Goal: Transaction & Acquisition: Purchase product/service

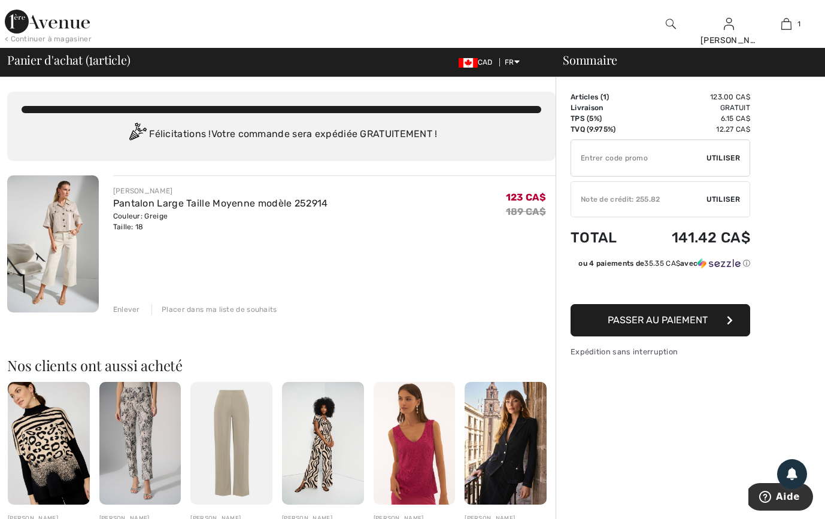
click at [648, 199] on div "Note de crédit: 255.82" at bounding box center [638, 199] width 135 height 11
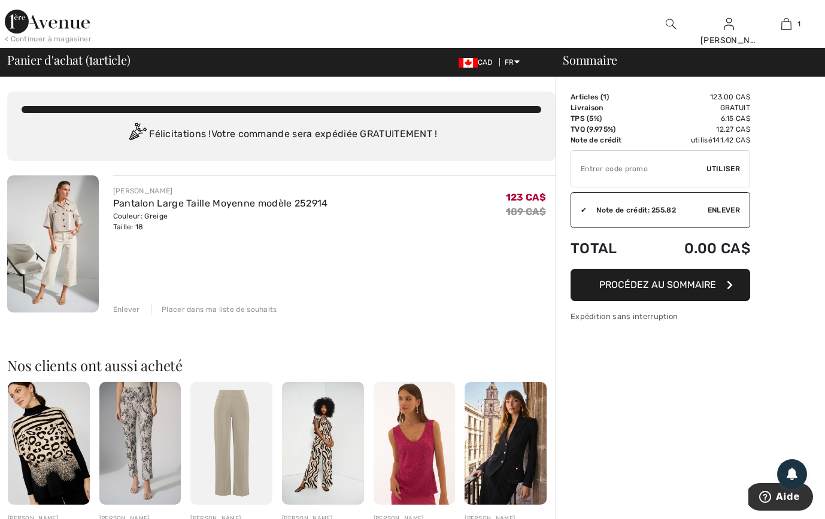
click at [692, 283] on span "Procédez au sommaire" at bounding box center [657, 284] width 117 height 11
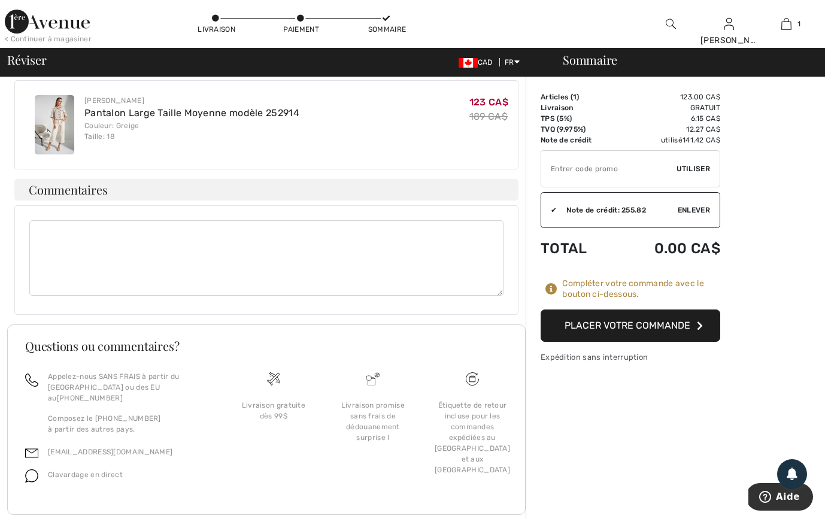
scroll to position [475, 0]
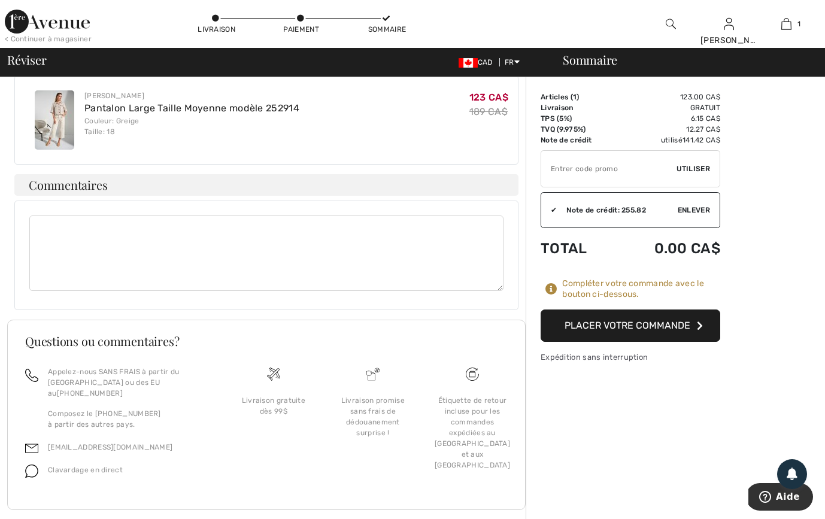
click at [651, 329] on button "Placer votre commande" at bounding box center [631, 326] width 180 height 32
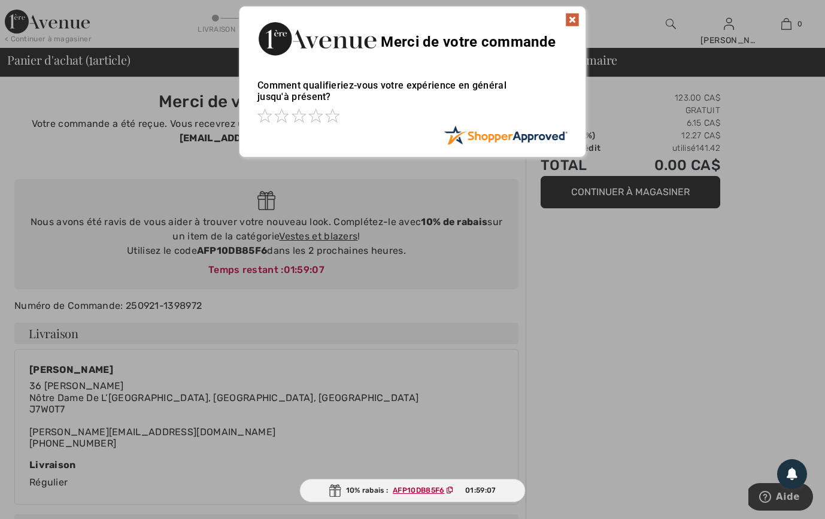
scroll to position [-12, 0]
click at [575, 27] on img at bounding box center [572, 20] width 14 height 14
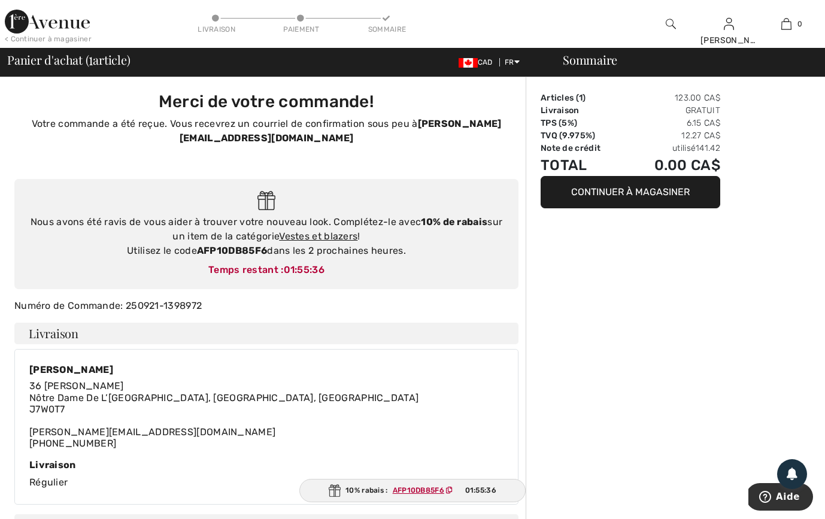
drag, startPoint x: 446, startPoint y: 501, endPoint x: 399, endPoint y: 502, distance: 47.3
click at [399, 502] on div "10% rabais : AFP10DB85F6 01:55:36" at bounding box center [412, 490] width 226 height 23
click at [601, 208] on button "Continuer à magasiner" at bounding box center [631, 192] width 180 height 32
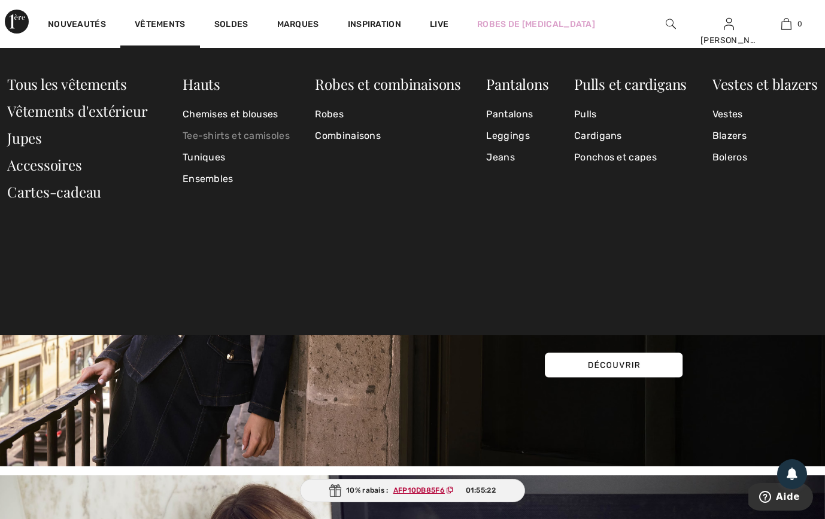
click at [215, 139] on link "Tee-shirts et camisoles" at bounding box center [236, 136] width 107 height 22
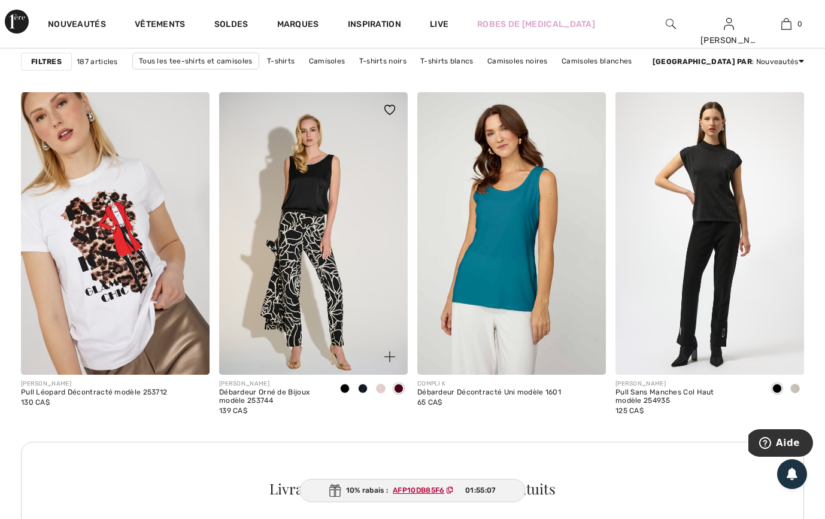
scroll to position [1174, 0]
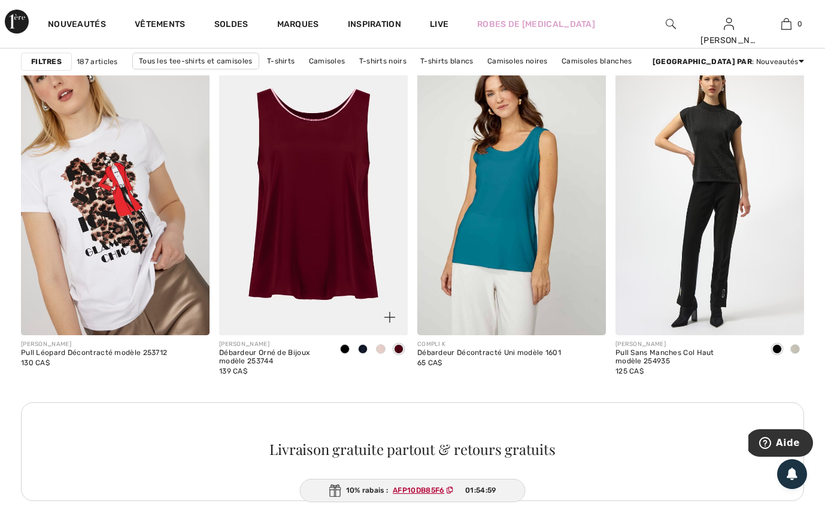
click at [383, 348] on span at bounding box center [381, 349] width 10 height 10
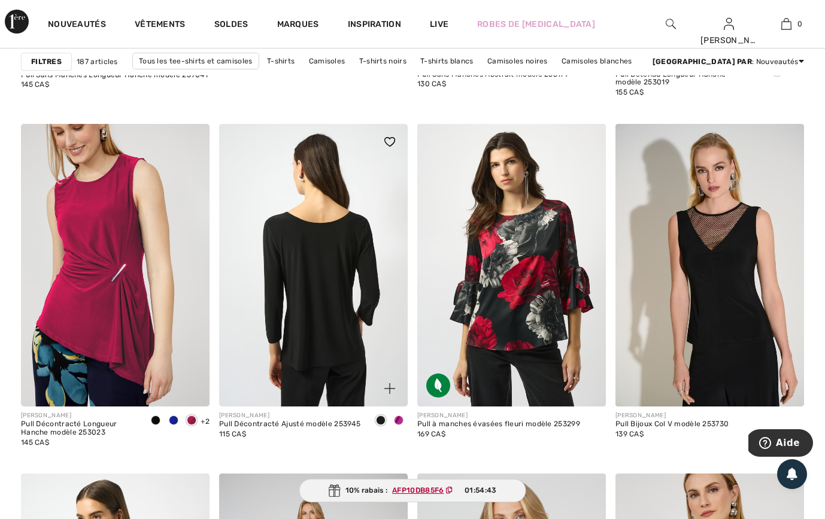
scroll to position [3500, 0]
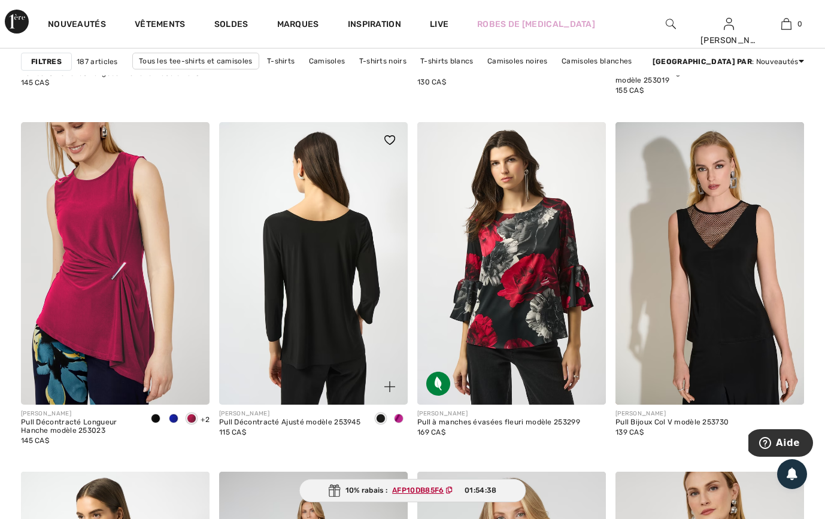
click at [344, 335] on img at bounding box center [313, 263] width 189 height 283
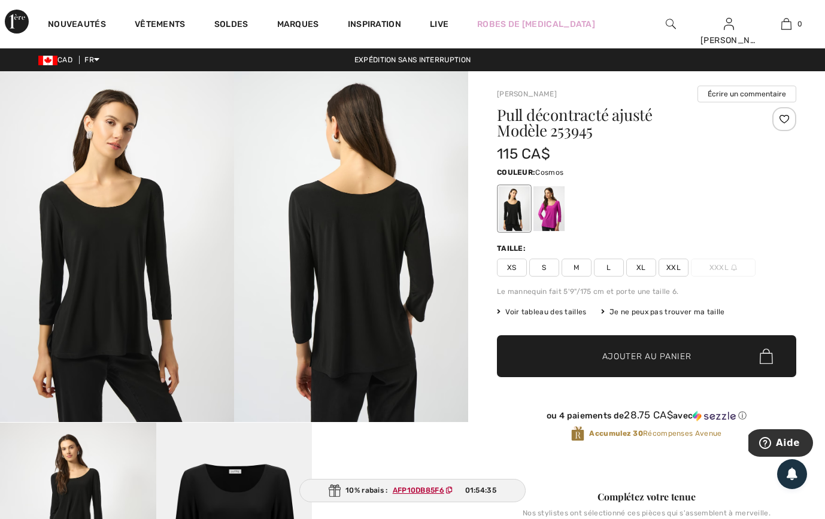
click at [549, 211] on div at bounding box center [548, 208] width 31 height 45
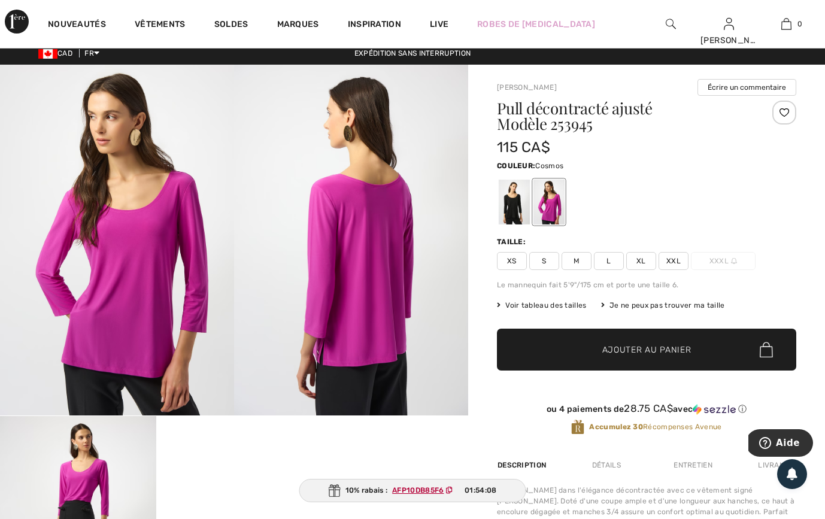
scroll to position [-1, 0]
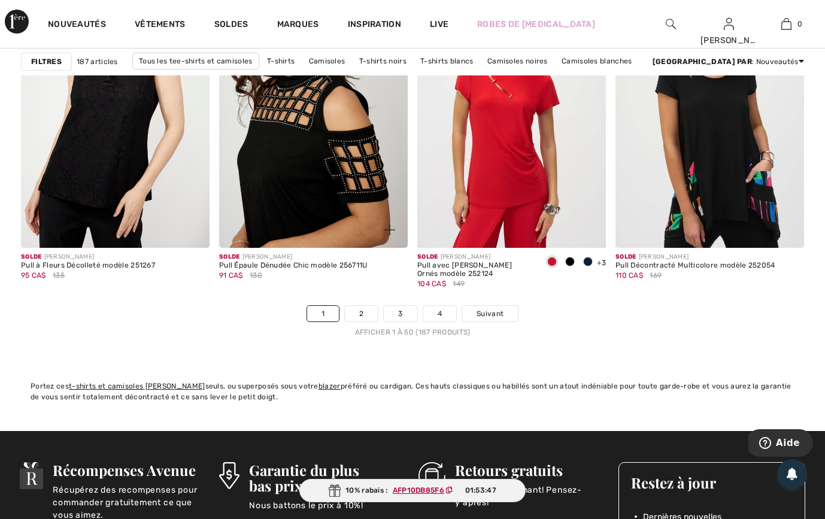
scroll to position [5228, 0]
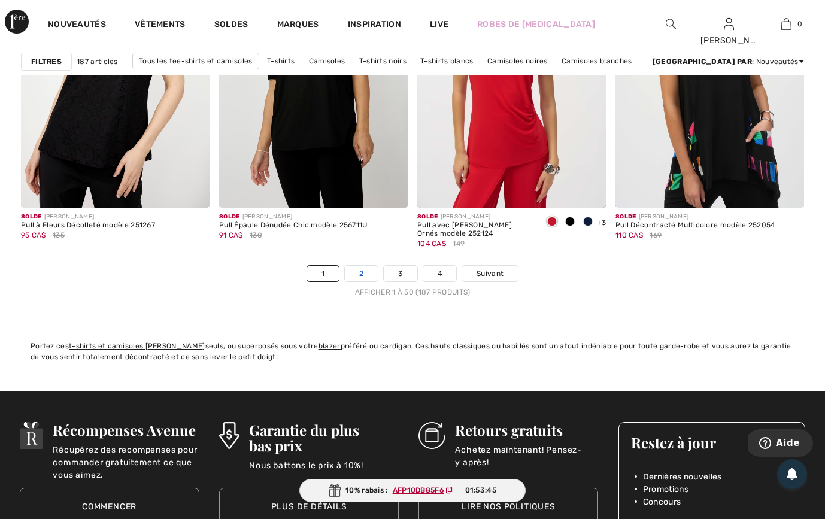
click at [363, 271] on link "2" at bounding box center [361, 274] width 33 height 16
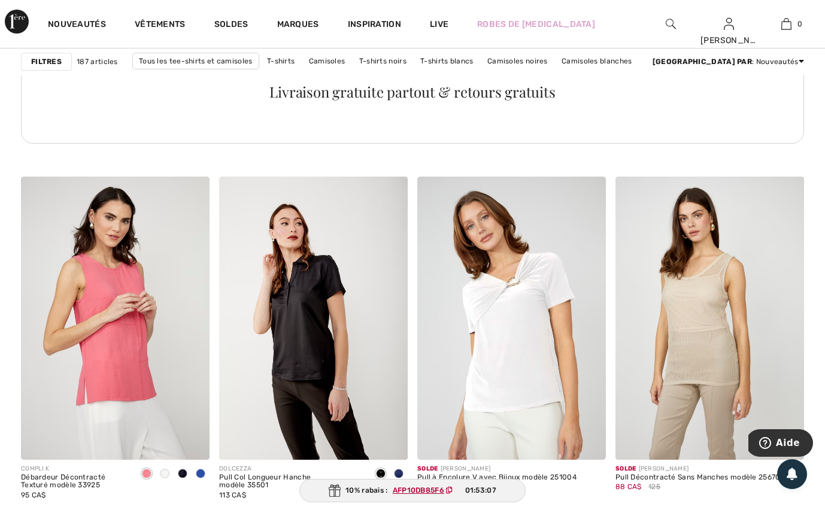
scroll to position [1534, 0]
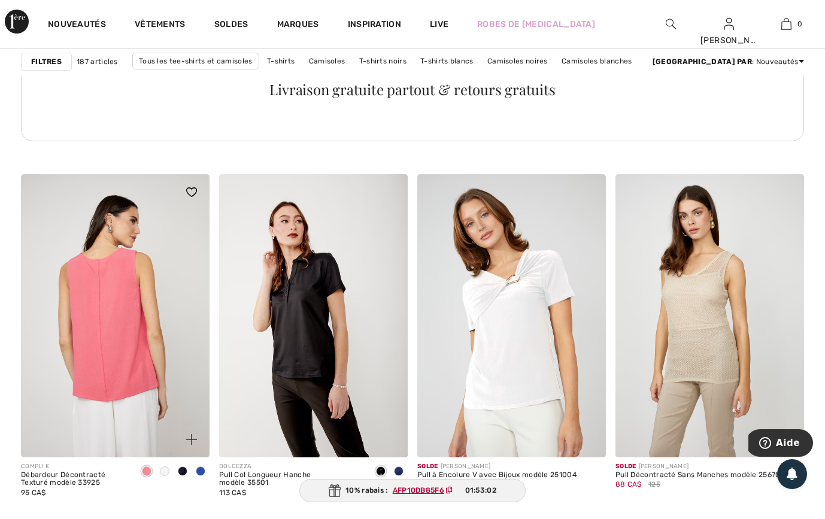
click at [99, 328] on img at bounding box center [115, 315] width 189 height 283
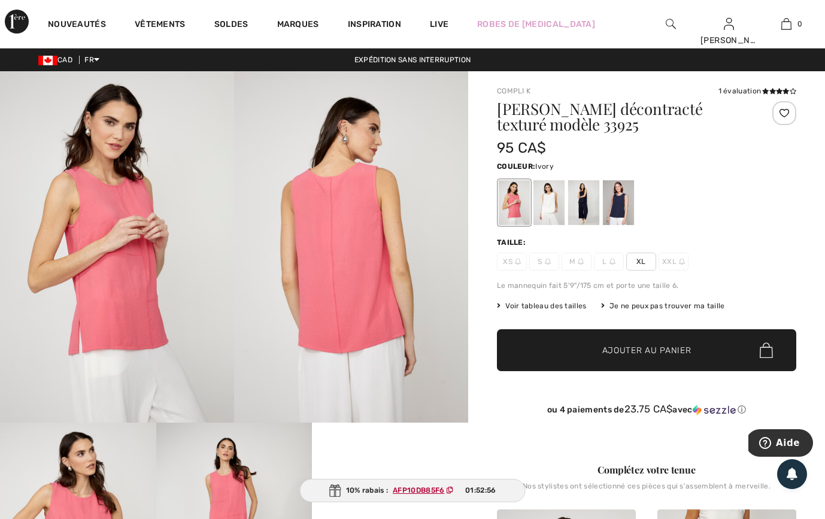
click at [552, 210] on div at bounding box center [548, 202] width 31 height 45
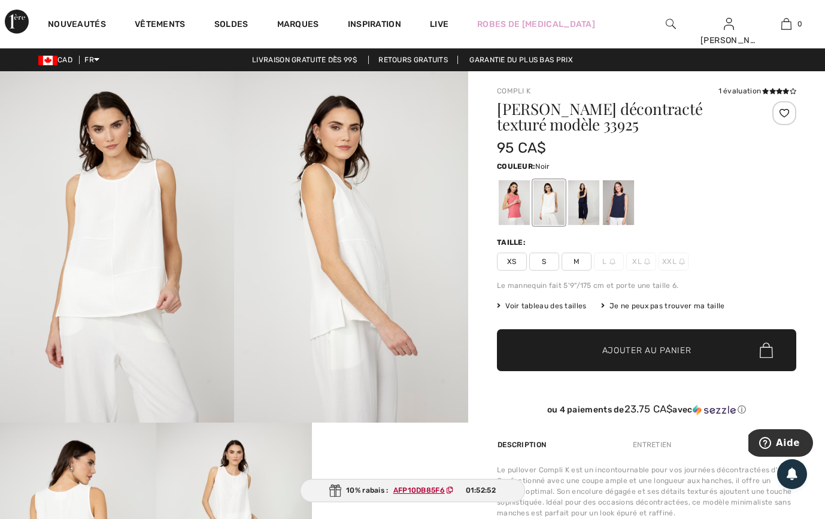
click at [583, 207] on div at bounding box center [583, 202] width 31 height 45
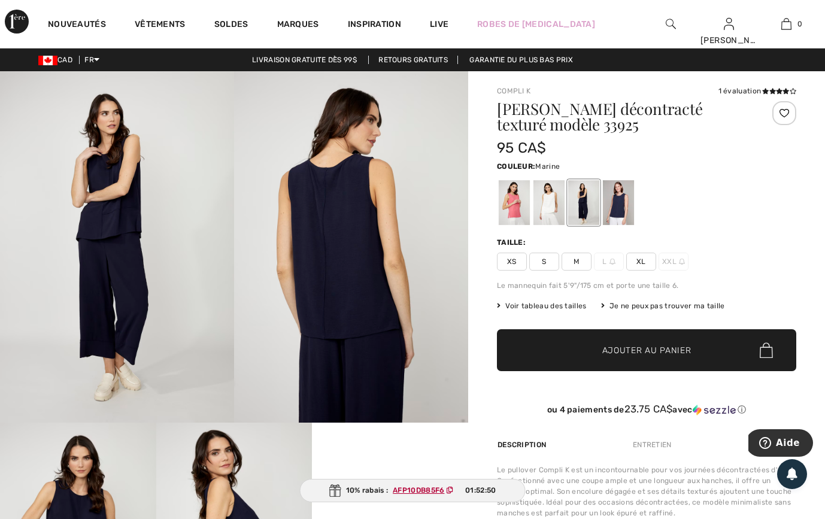
click at [621, 208] on div at bounding box center [618, 202] width 31 height 45
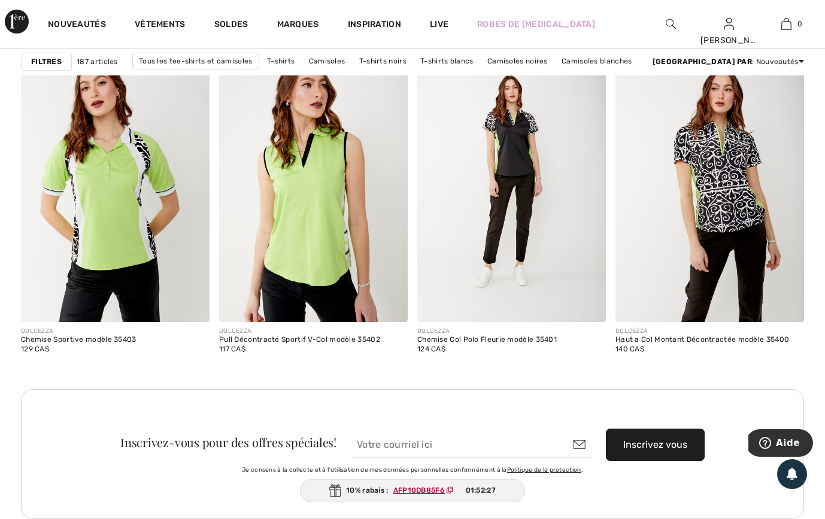
scroll to position [2384, 0]
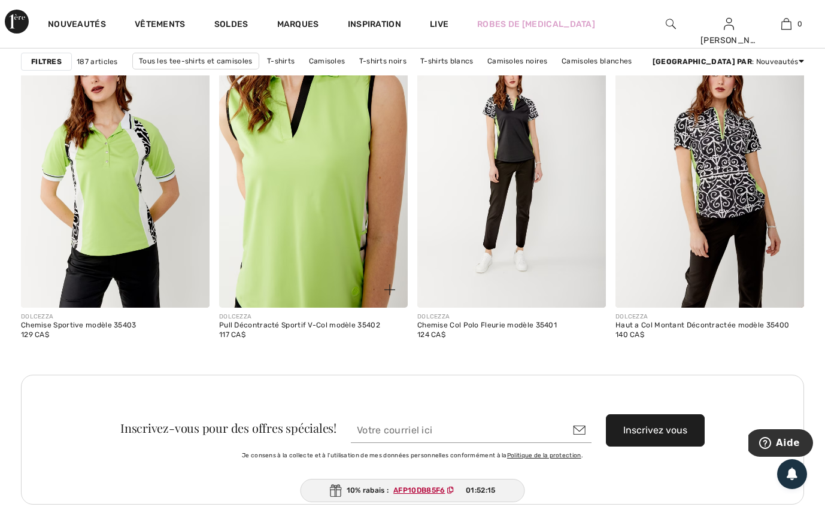
click at [316, 276] on img at bounding box center [313, 166] width 189 height 283
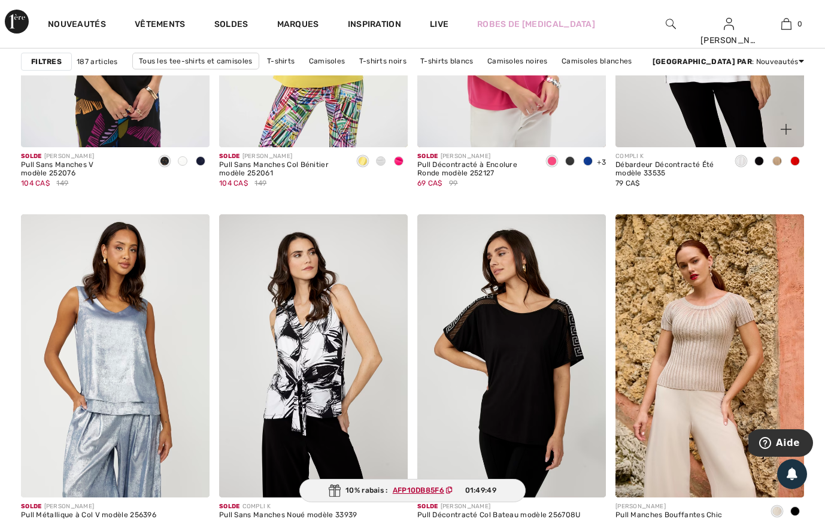
scroll to position [3767, 0]
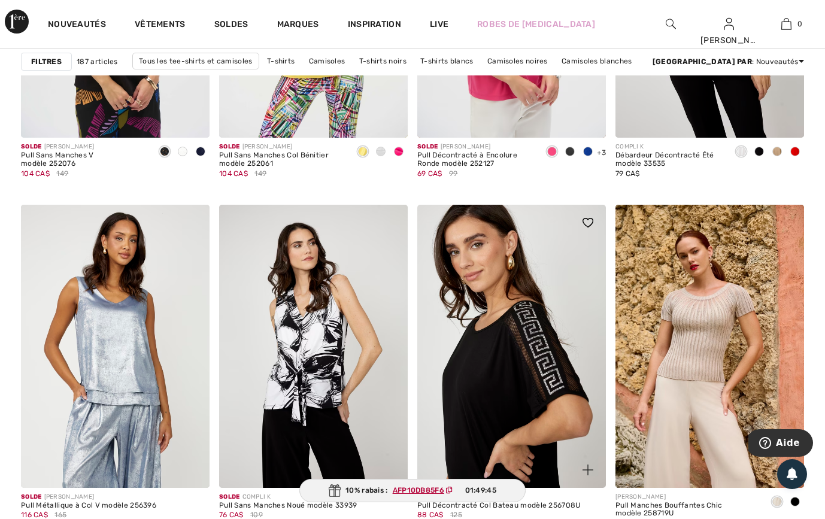
click at [531, 393] on img at bounding box center [511, 346] width 189 height 283
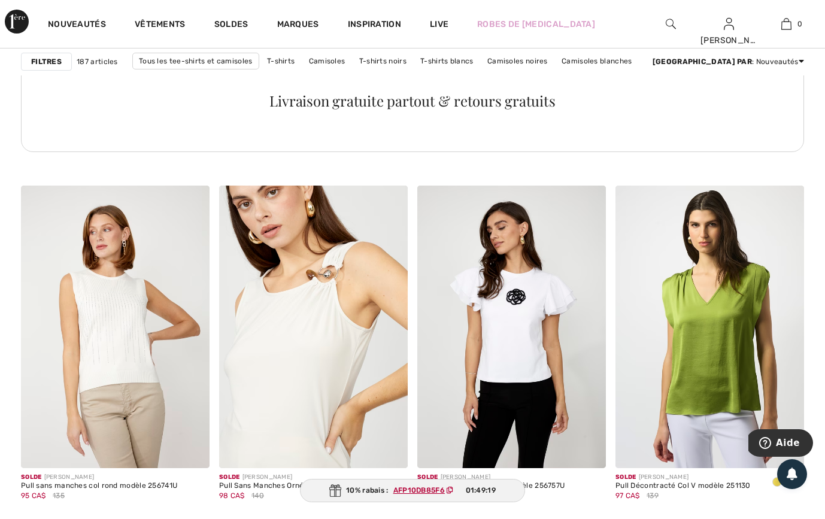
scroll to position [4328, 0]
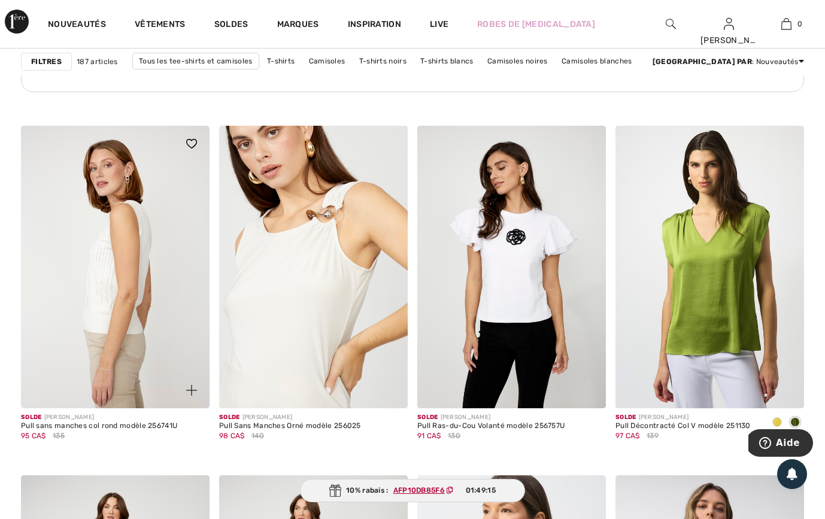
click at [107, 290] on img at bounding box center [115, 267] width 189 height 283
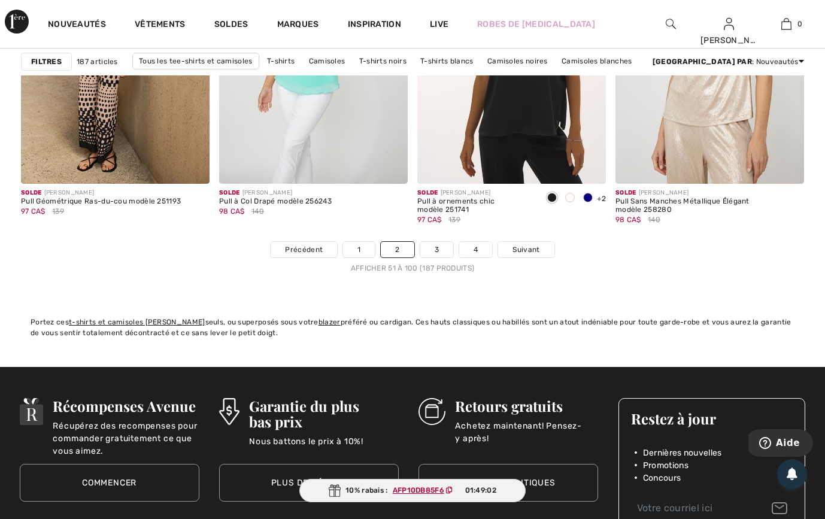
scroll to position [5253, 0]
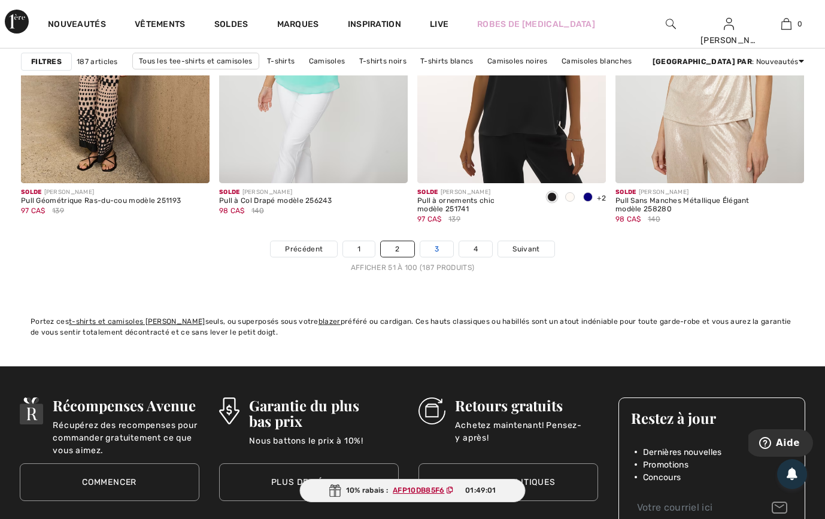
click at [438, 247] on link "3" at bounding box center [436, 249] width 33 height 16
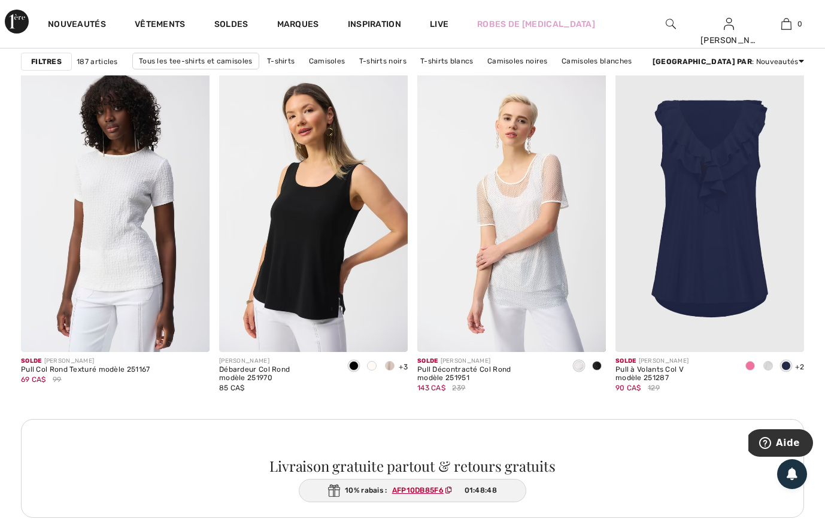
scroll to position [1164, 0]
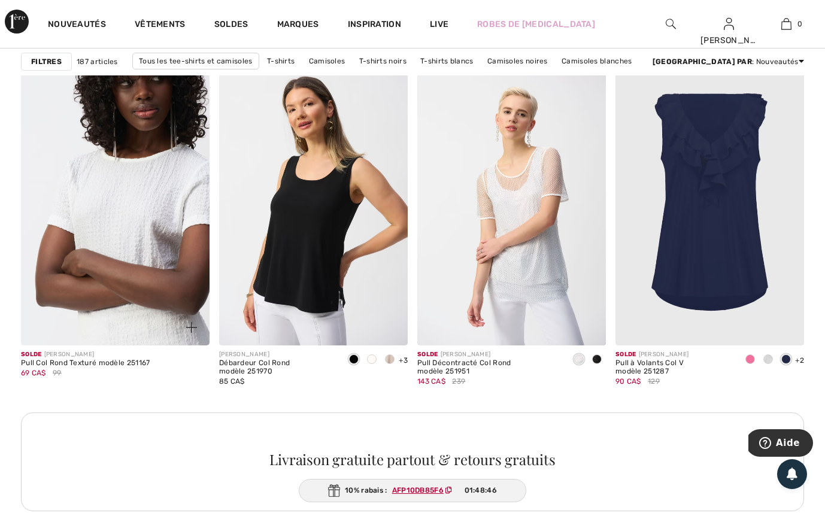
click at [156, 259] on img at bounding box center [115, 204] width 189 height 283
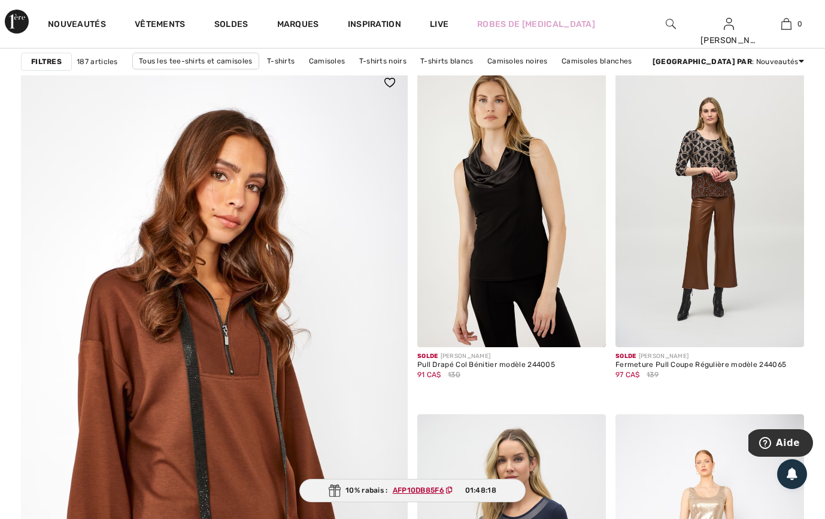
scroll to position [2858, 0]
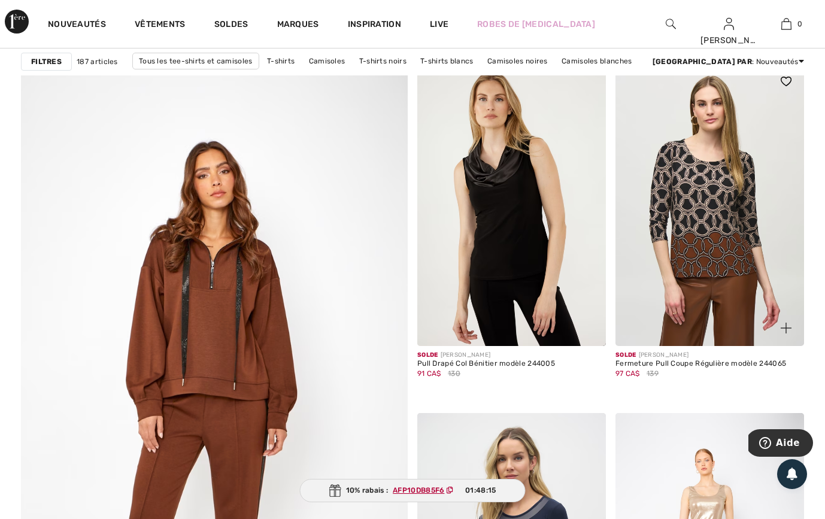
click at [721, 250] on img at bounding box center [709, 204] width 189 height 283
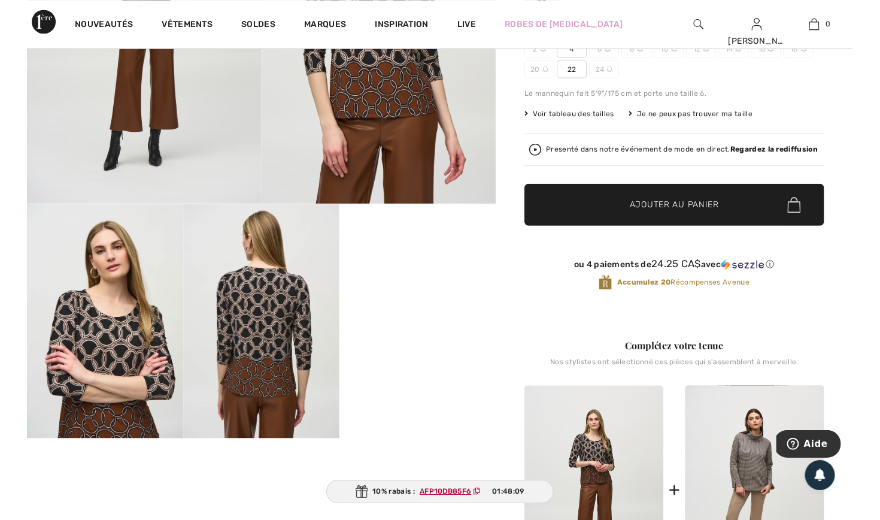
scroll to position [222, 0]
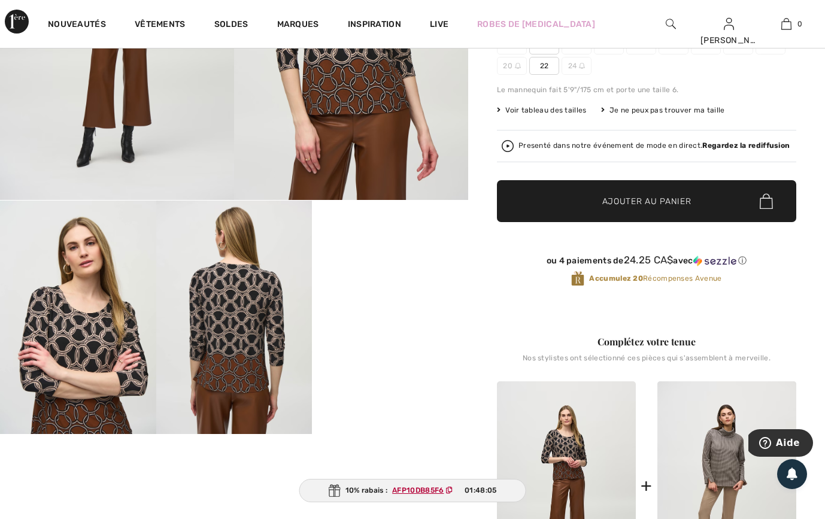
click at [243, 356] on img at bounding box center [234, 318] width 156 height 234
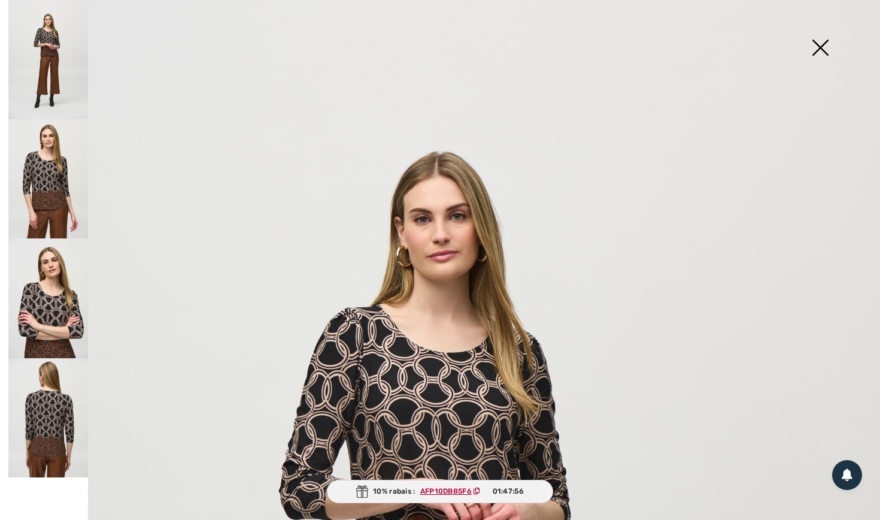
click at [61, 319] on img at bounding box center [48, 297] width 80 height 119
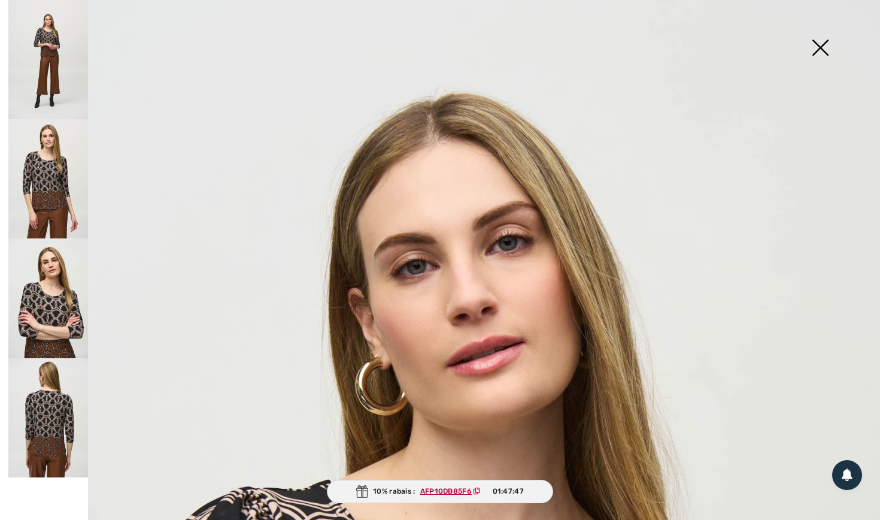
click at [823, 52] on img at bounding box center [820, 49] width 60 height 62
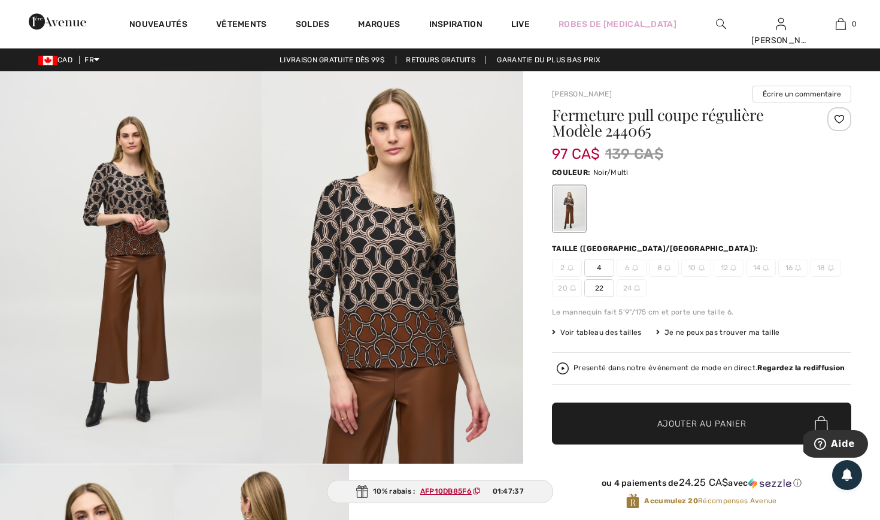
scroll to position [0, 0]
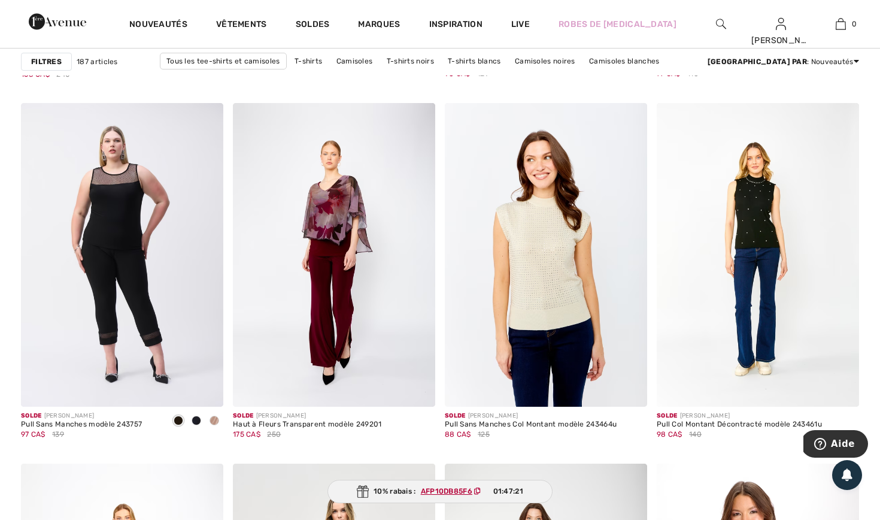
scroll to position [3629, 0]
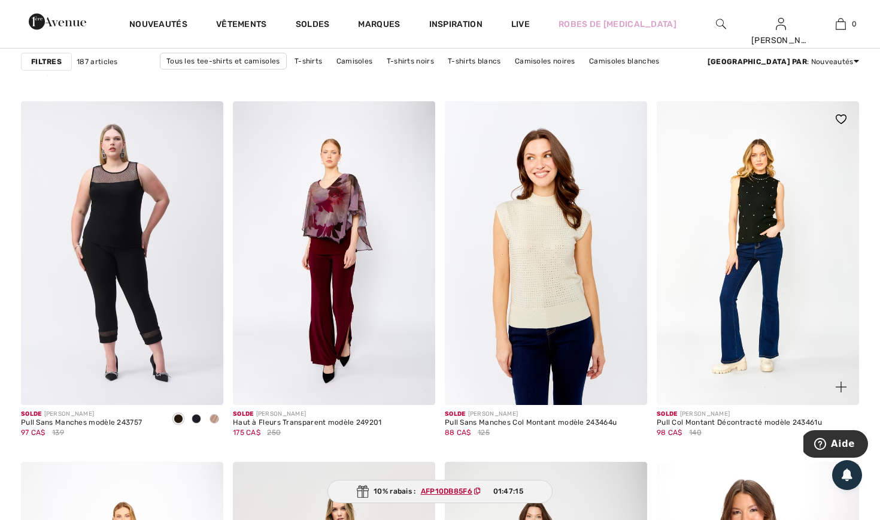
click at [756, 222] on img at bounding box center [758, 253] width 202 height 304
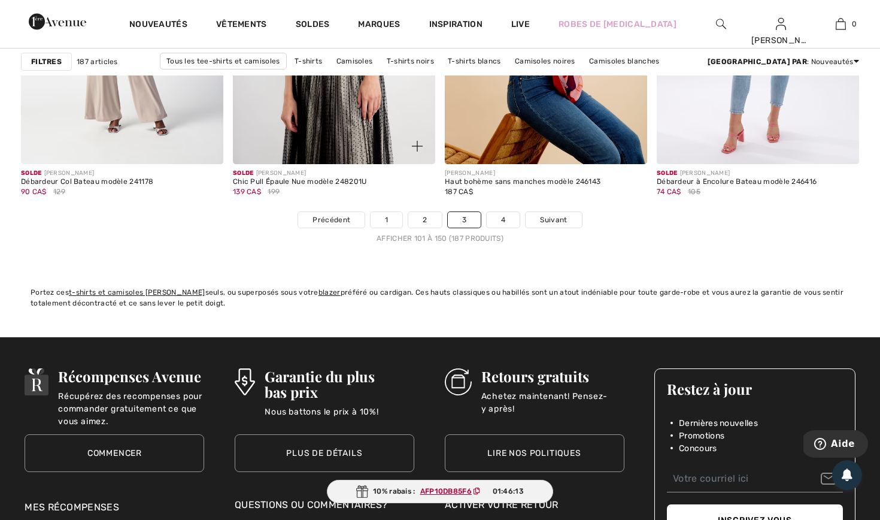
scroll to position [5453, 0]
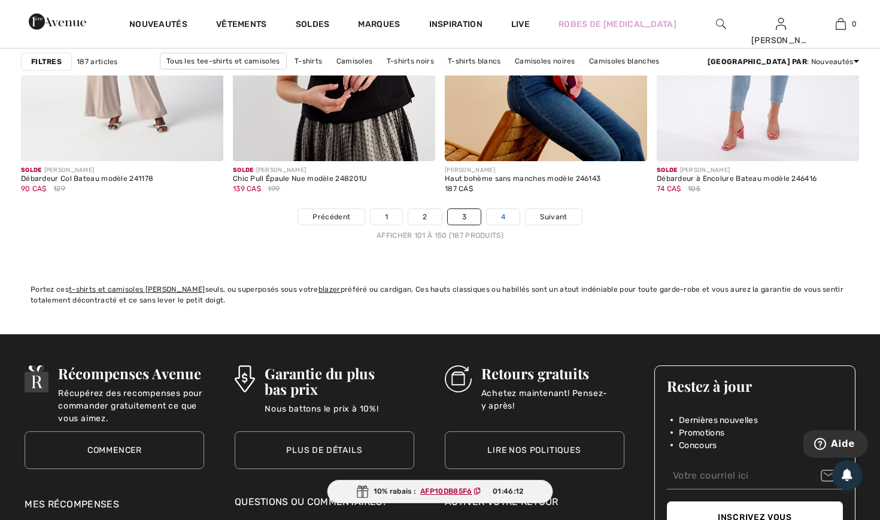
click at [508, 213] on link "4" at bounding box center [503, 217] width 33 height 16
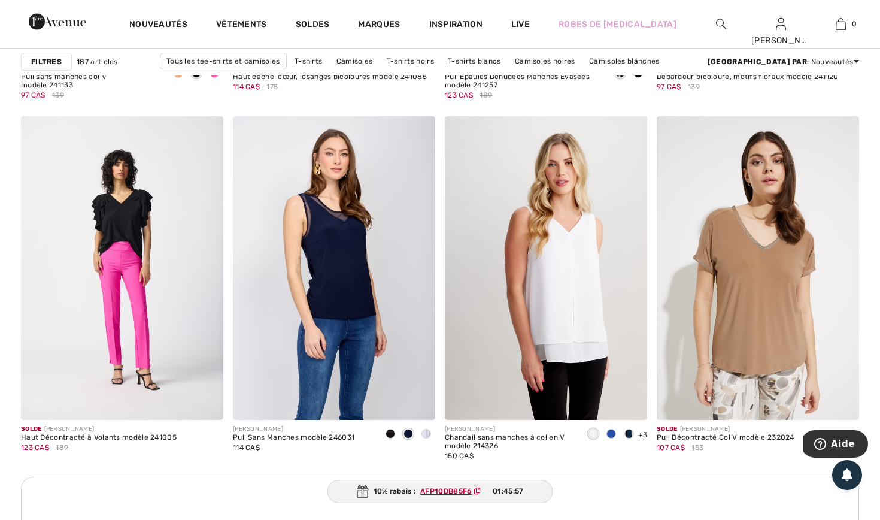
scroll to position [1151, 0]
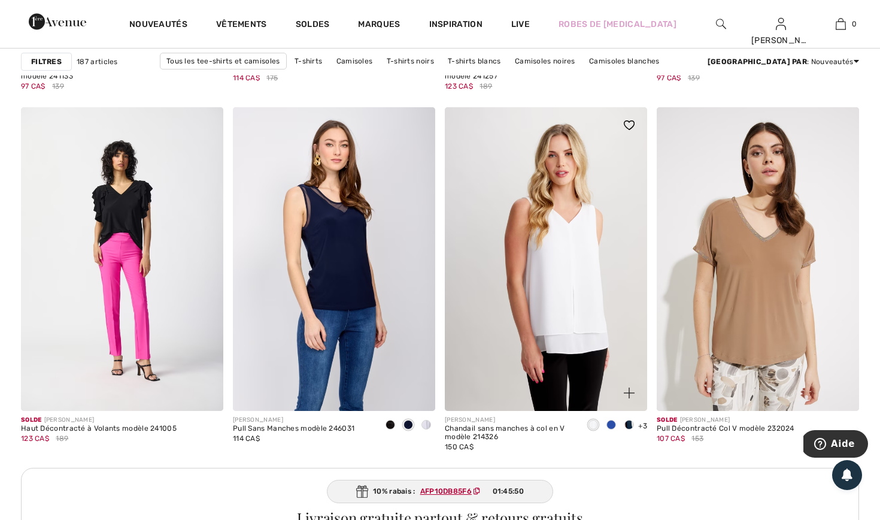
click at [614, 422] on span at bounding box center [612, 425] width 10 height 10
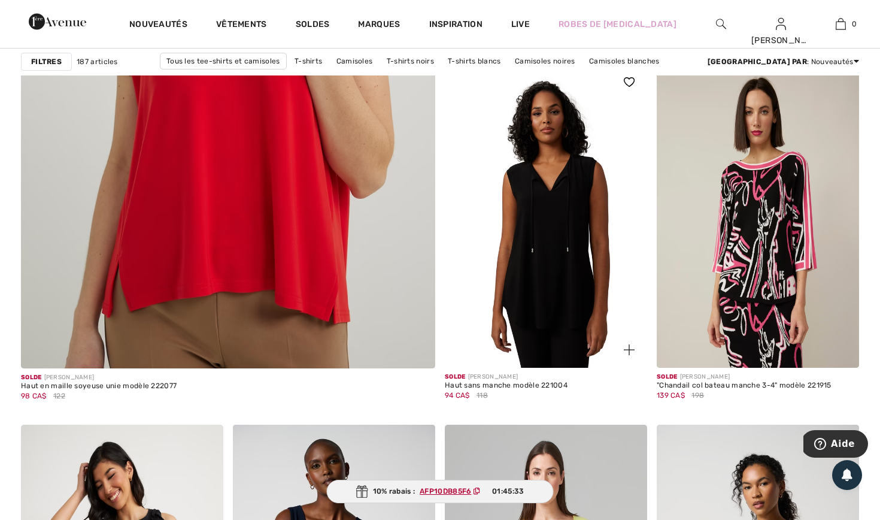
scroll to position [3307, 0]
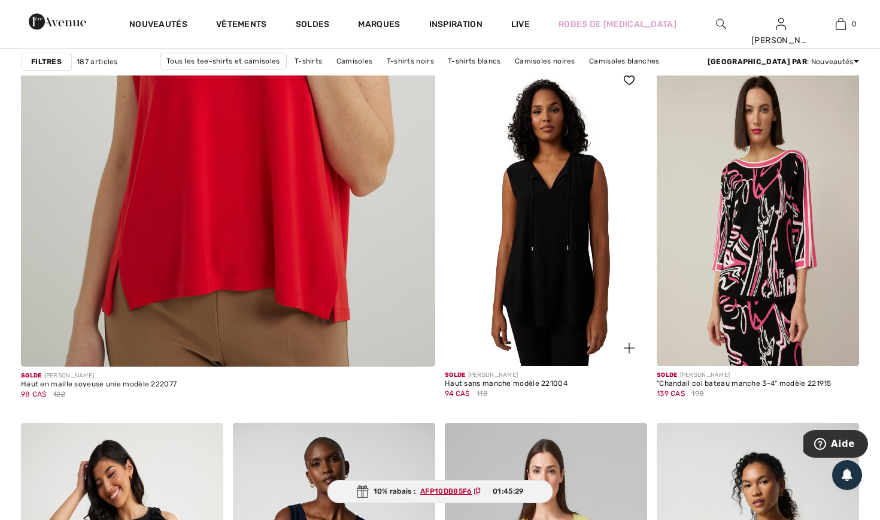
click at [569, 297] on img at bounding box center [546, 214] width 202 height 304
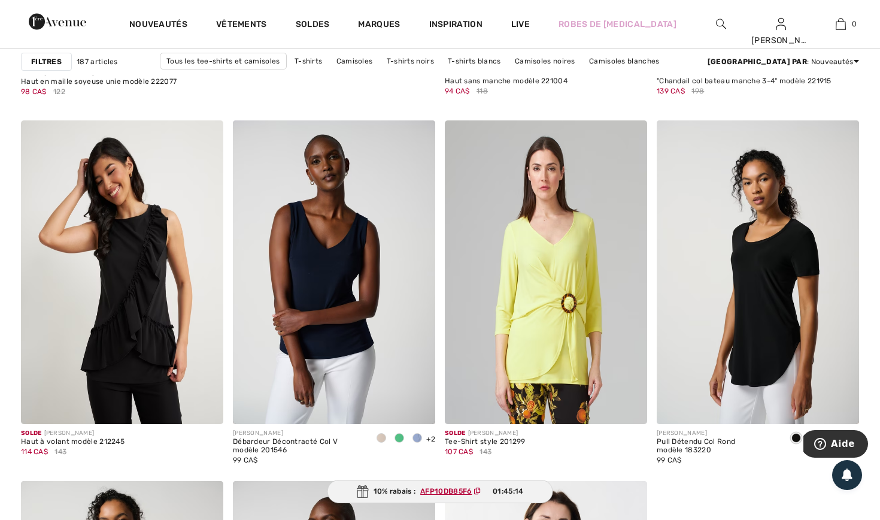
scroll to position [3615, 0]
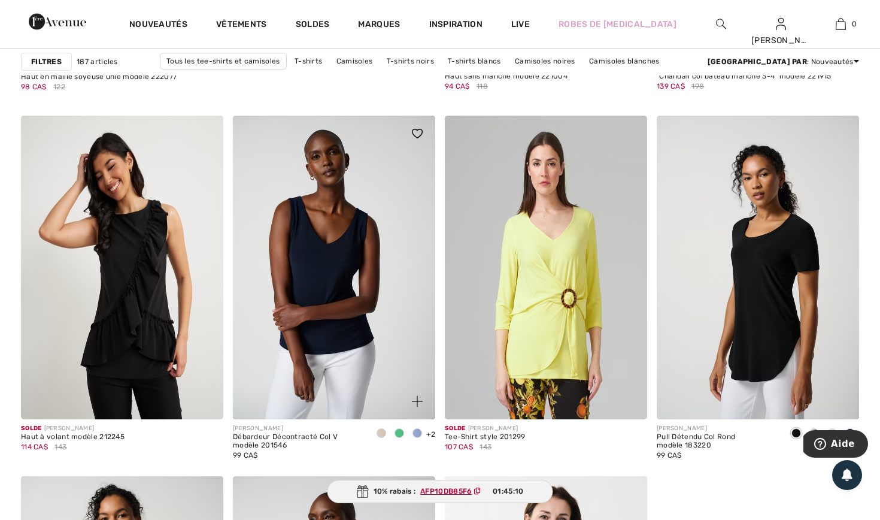
click at [419, 433] on span at bounding box center [418, 433] width 10 height 10
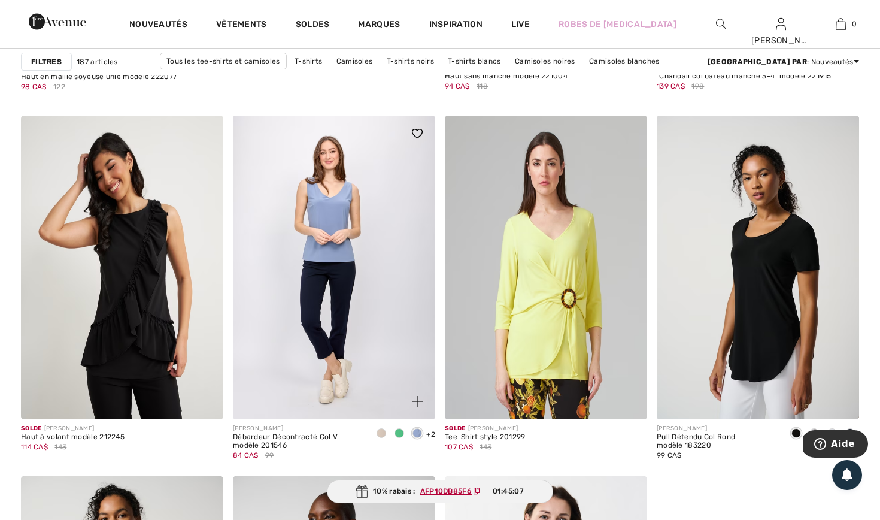
click at [381, 433] on span at bounding box center [382, 433] width 10 height 10
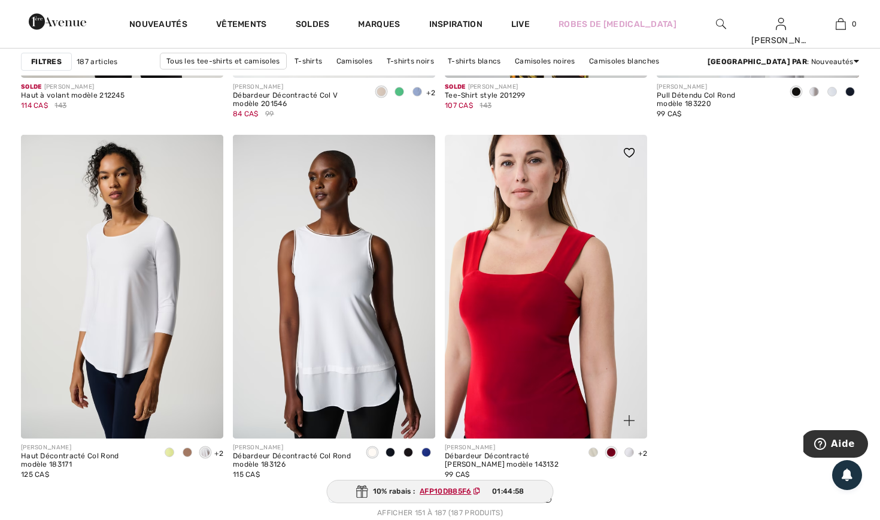
scroll to position [3970, 0]
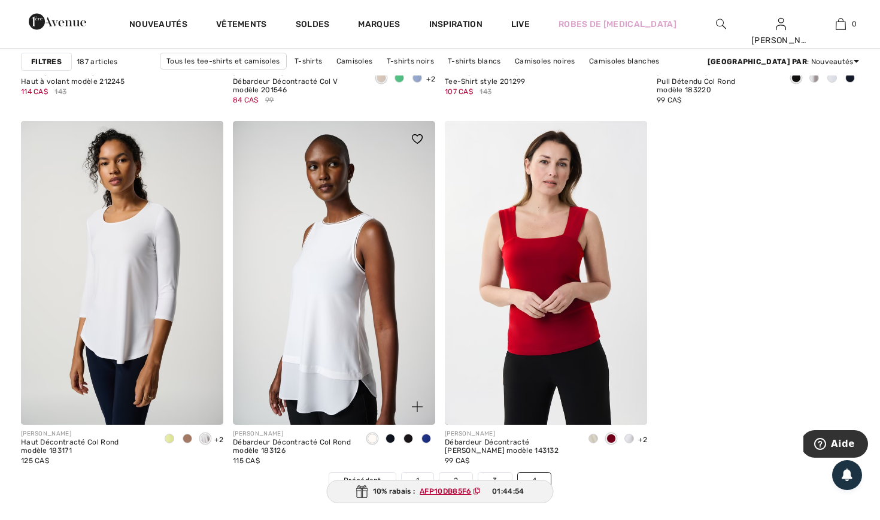
click at [330, 327] on img at bounding box center [334, 273] width 202 height 304
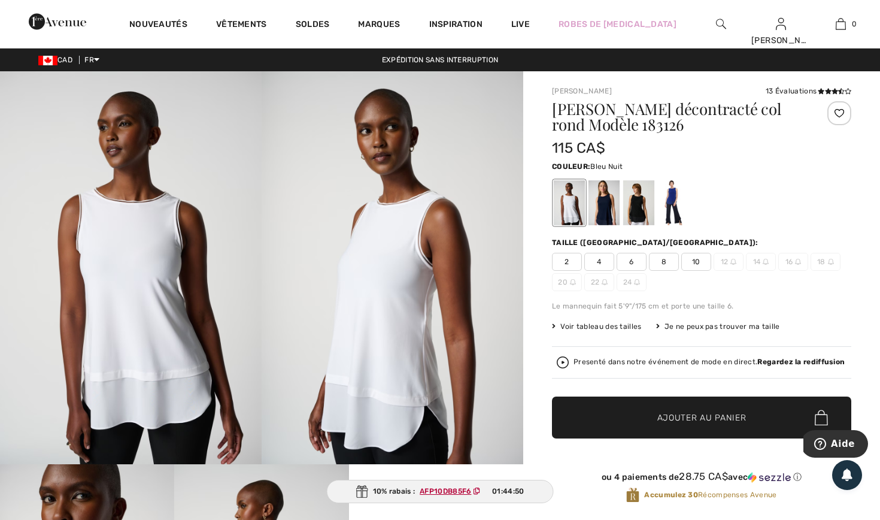
click at [604, 210] on div at bounding box center [604, 202] width 31 height 45
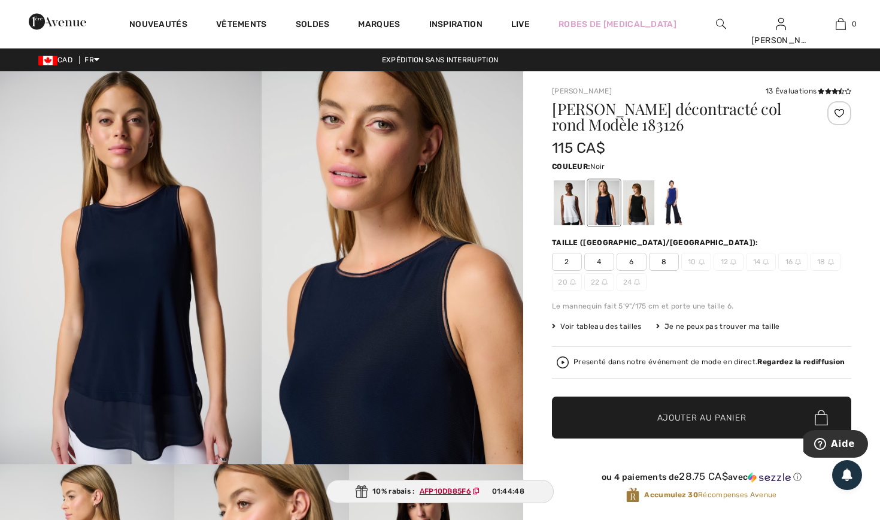
click at [644, 207] on div at bounding box center [638, 202] width 31 height 45
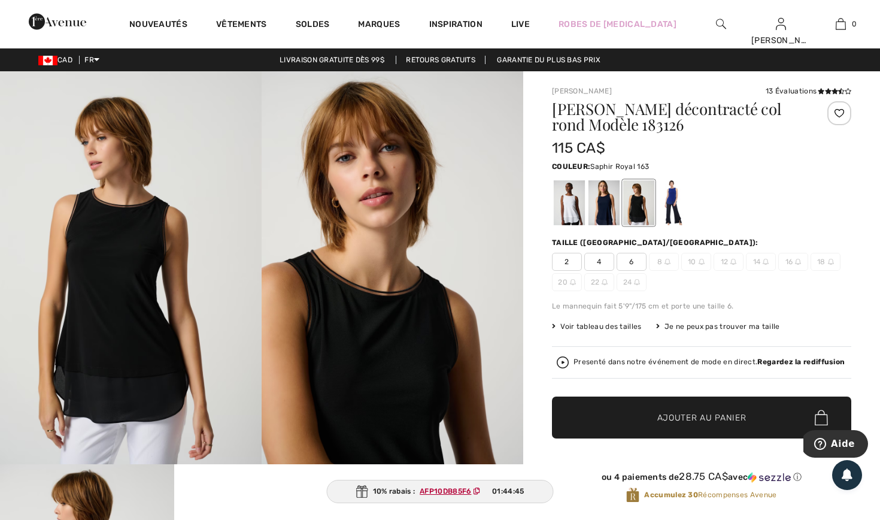
click at [669, 212] on div at bounding box center [673, 202] width 31 height 45
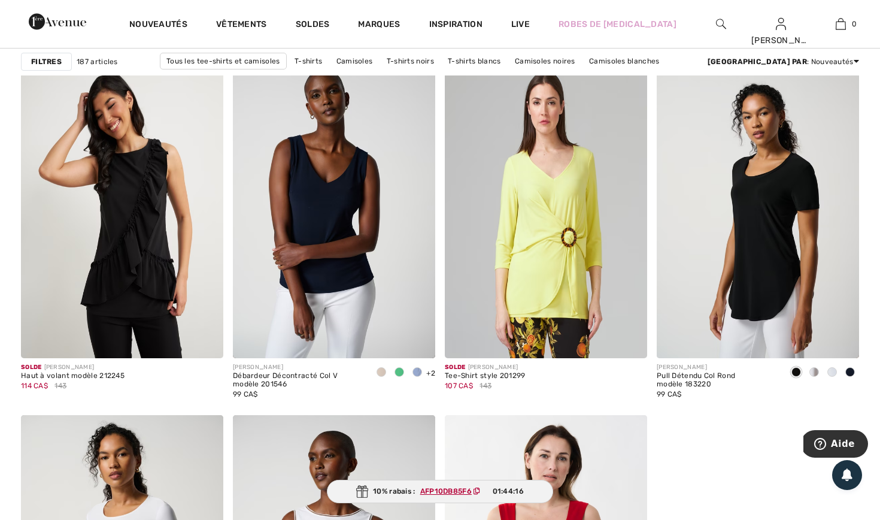
scroll to position [3673, 0]
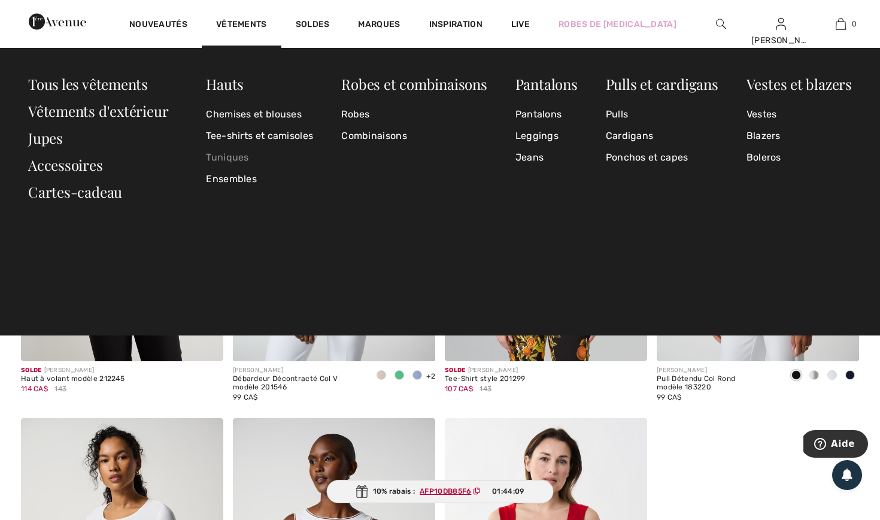
click at [228, 156] on link "Tuniques" at bounding box center [259, 158] width 107 height 22
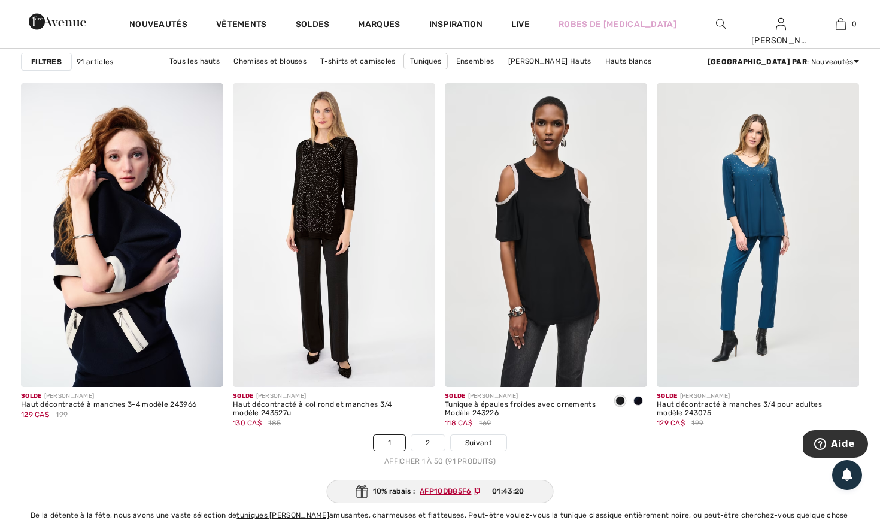
scroll to position [5240, 0]
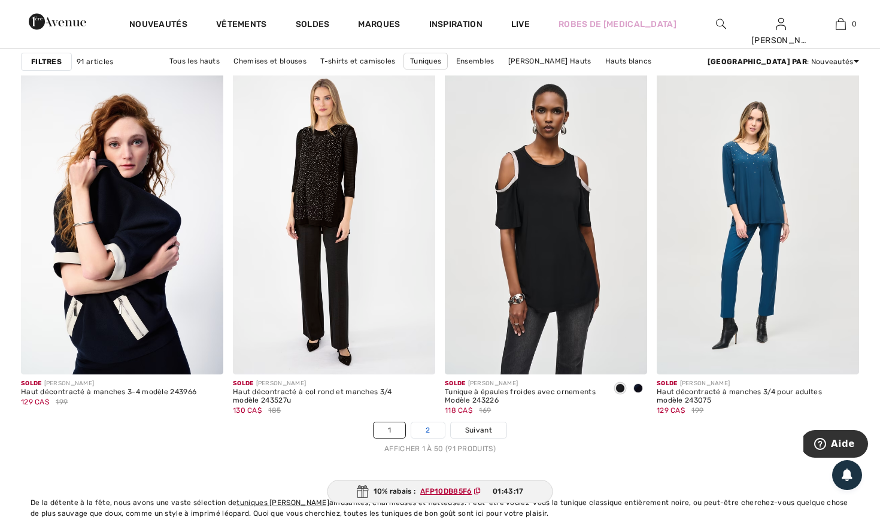
click at [430, 431] on link "2" at bounding box center [427, 430] width 33 height 16
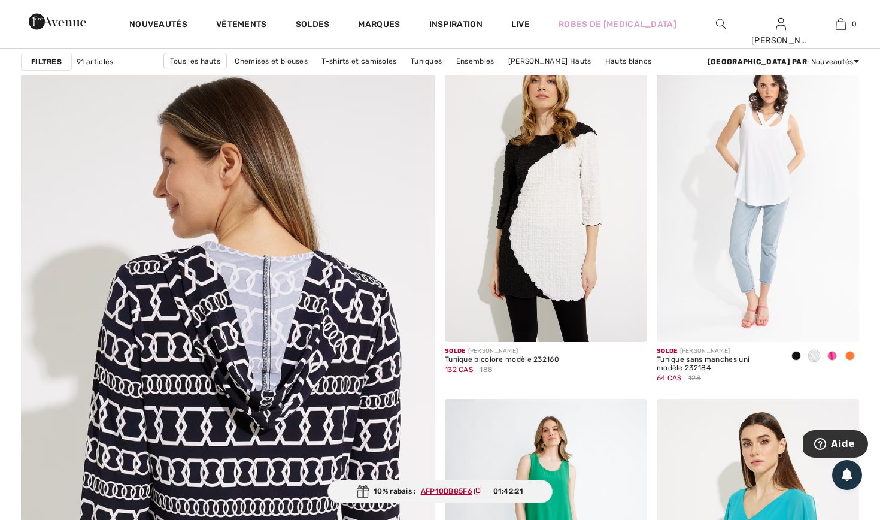
scroll to position [2975, 0]
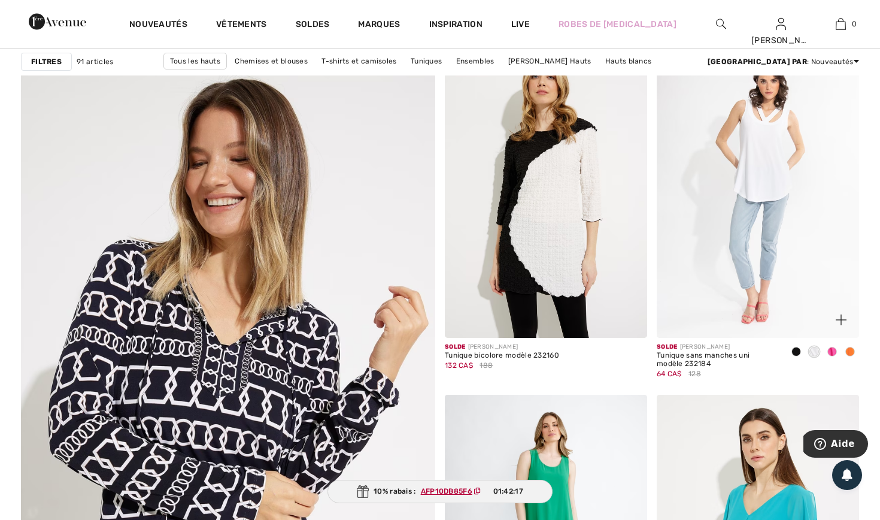
click at [835, 350] on span at bounding box center [832, 352] width 10 height 10
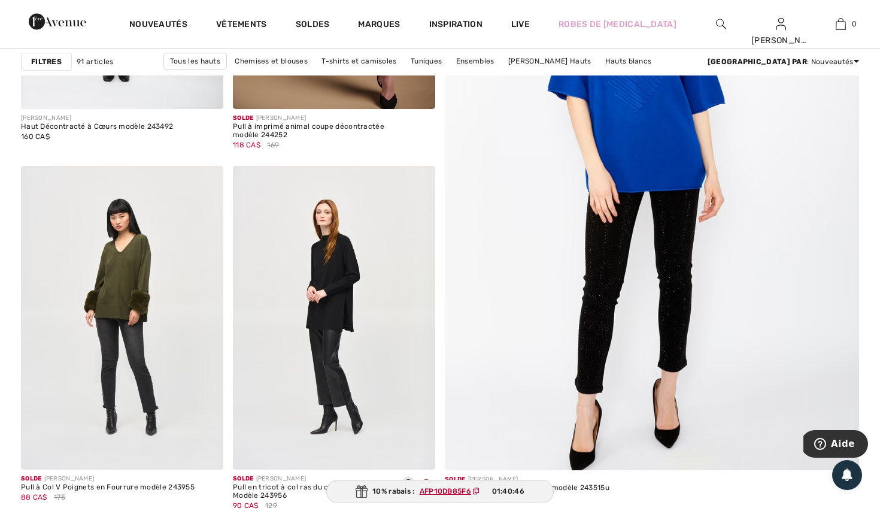
scroll to position [361, 0]
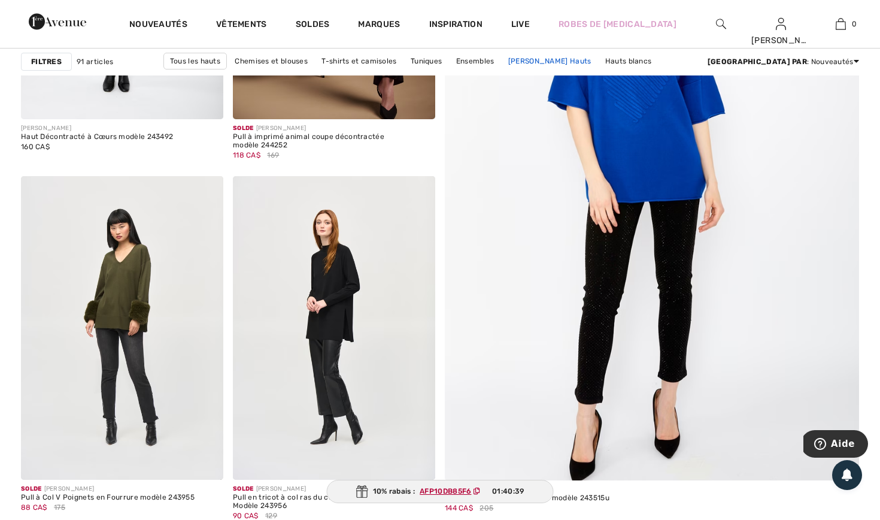
click at [502, 61] on link "[PERSON_NAME] Hauts" at bounding box center [549, 61] width 95 height 16
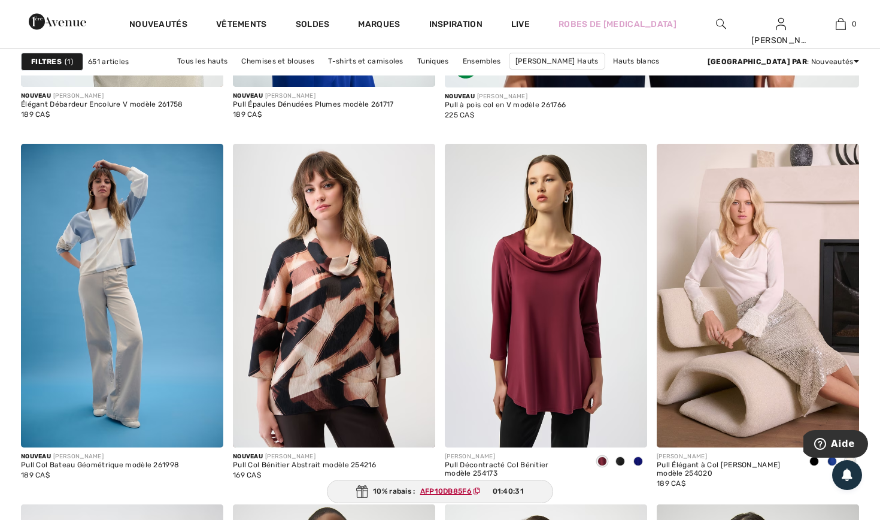
scroll to position [758, 0]
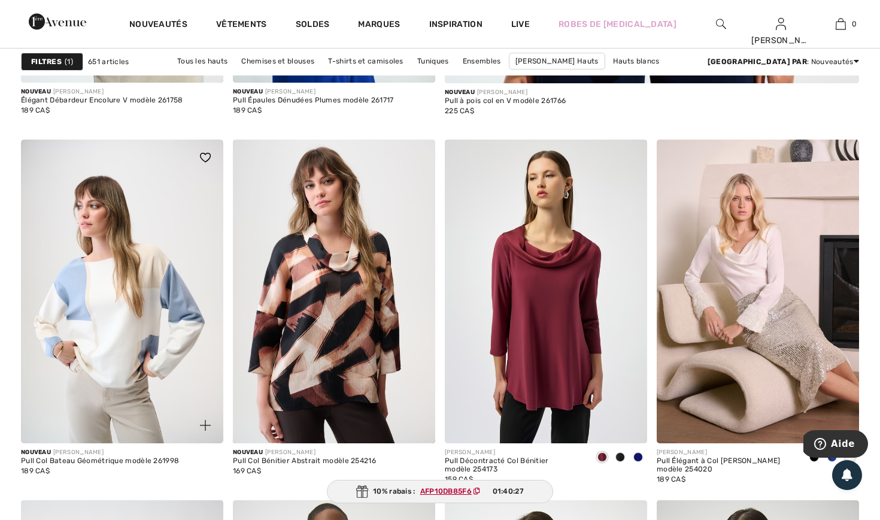
click at [129, 323] on img at bounding box center [122, 292] width 202 height 304
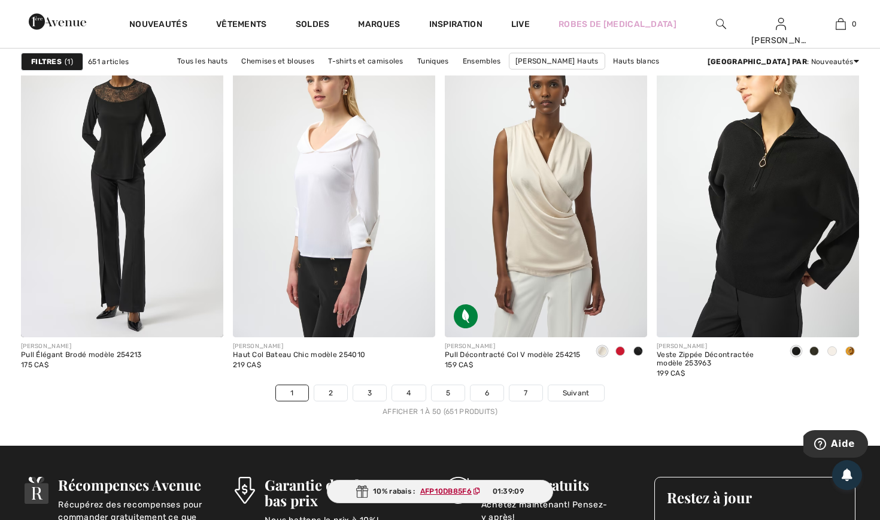
scroll to position [5284, 0]
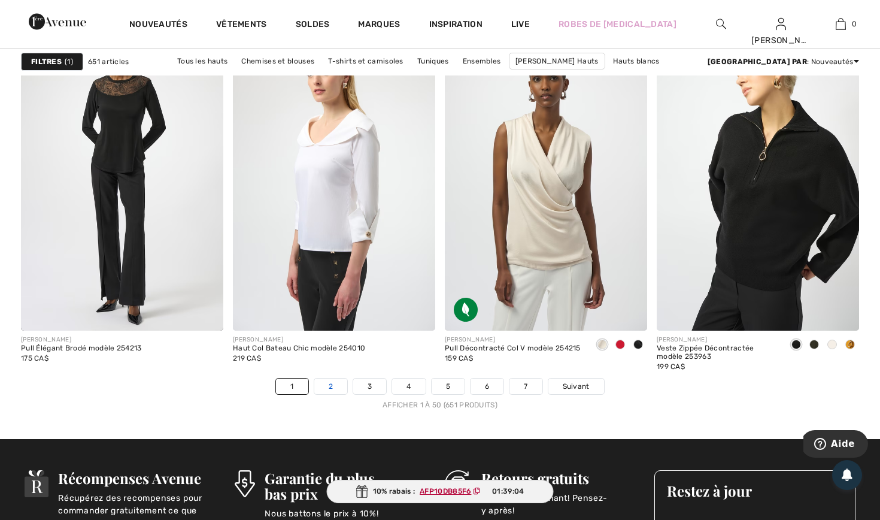
click at [340, 389] on link "2" at bounding box center [330, 386] width 33 height 16
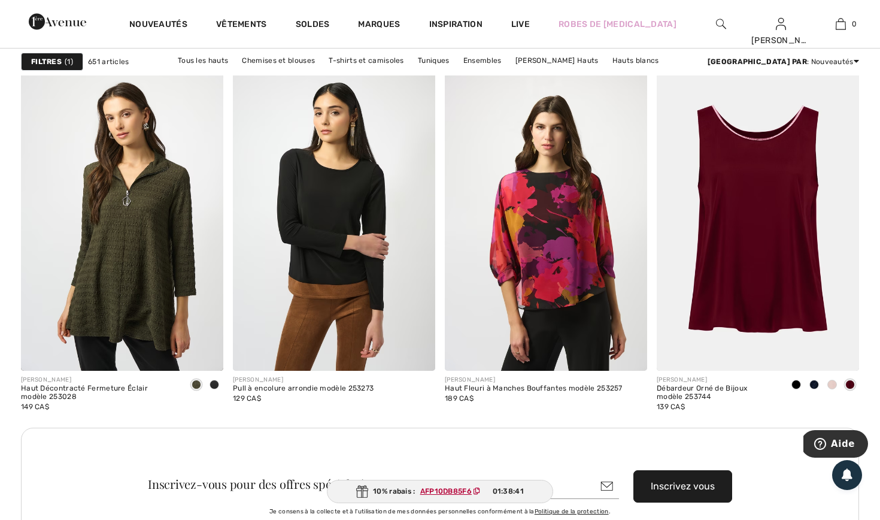
scroll to position [2393, 0]
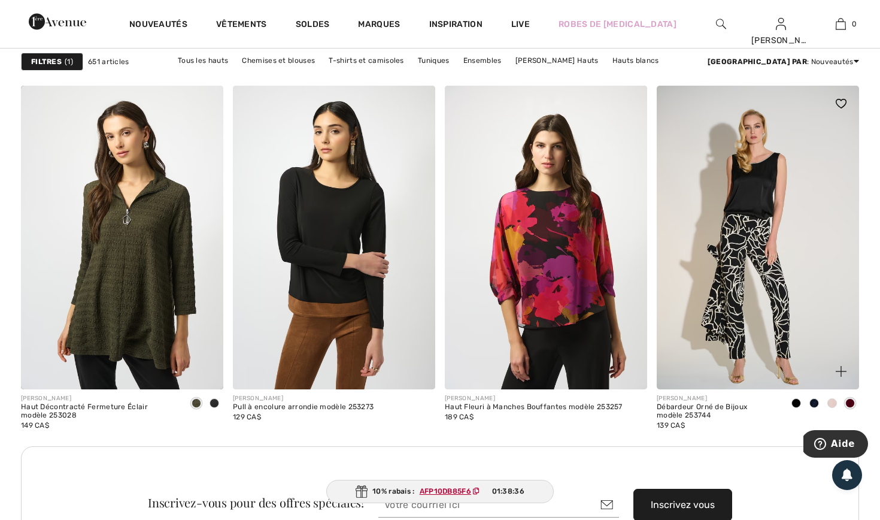
click at [736, 292] on img at bounding box center [758, 238] width 202 height 304
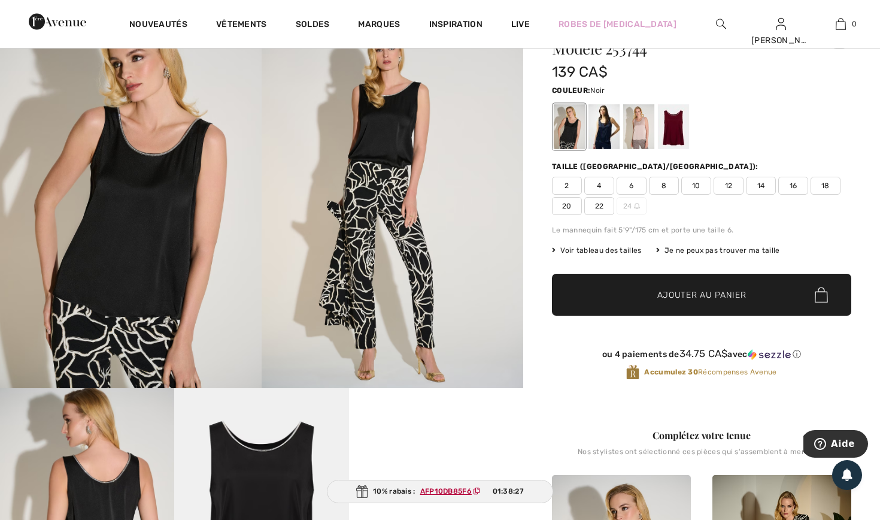
scroll to position [-1, 0]
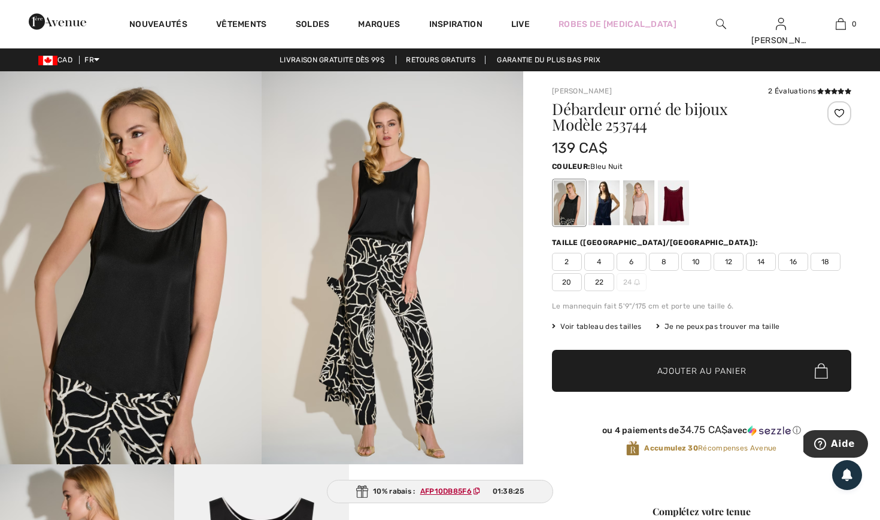
click at [605, 212] on div at bounding box center [604, 202] width 31 height 45
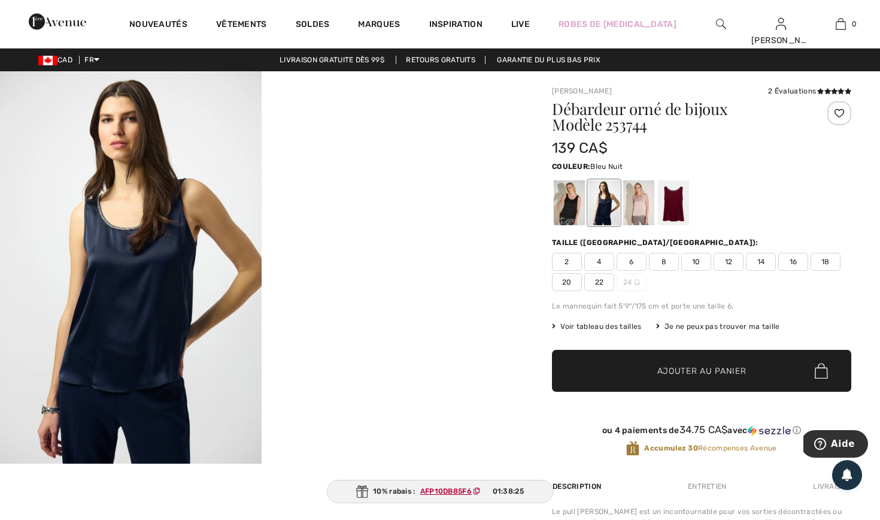
scroll to position [0, 0]
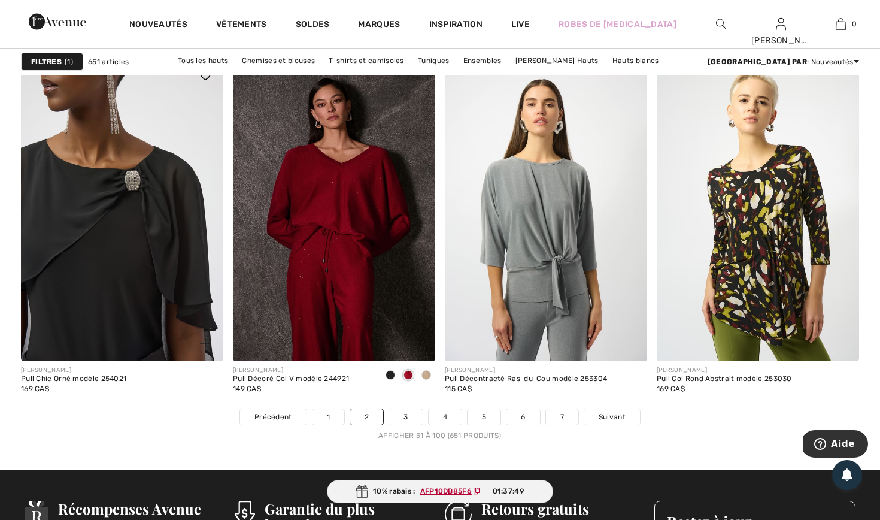
scroll to position [5258, 0]
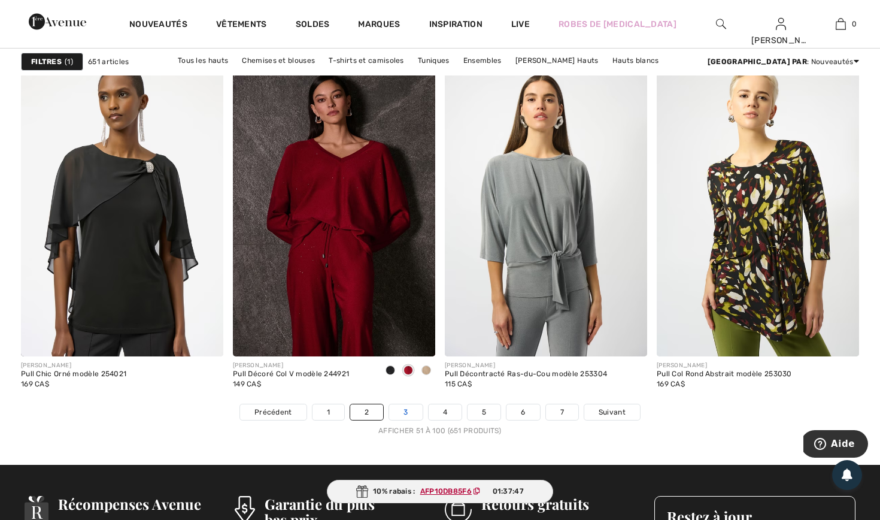
click at [405, 414] on link "3" at bounding box center [405, 412] width 33 height 16
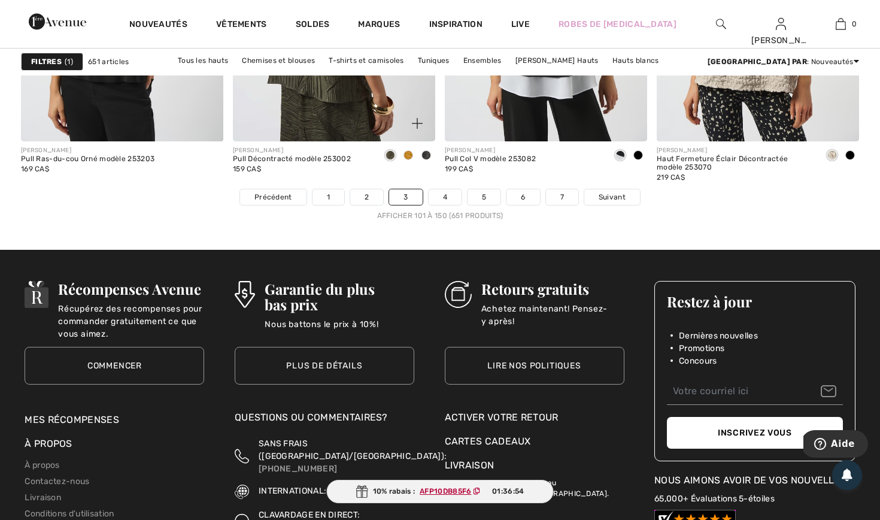
scroll to position [5492, 0]
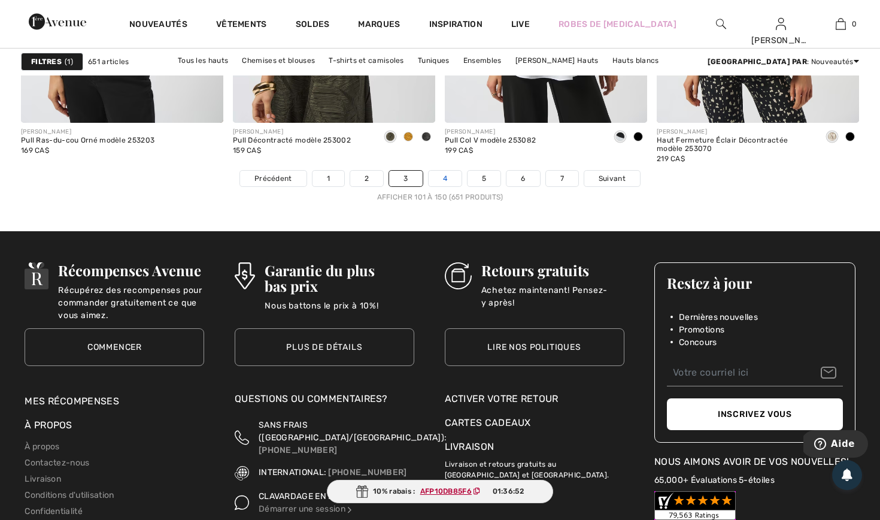
click at [455, 173] on link "4" at bounding box center [445, 179] width 33 height 16
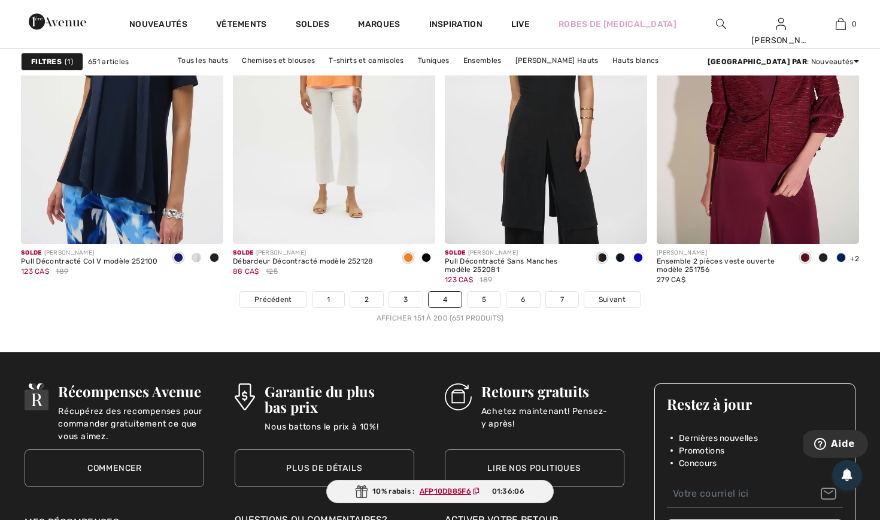
scroll to position [5429, 0]
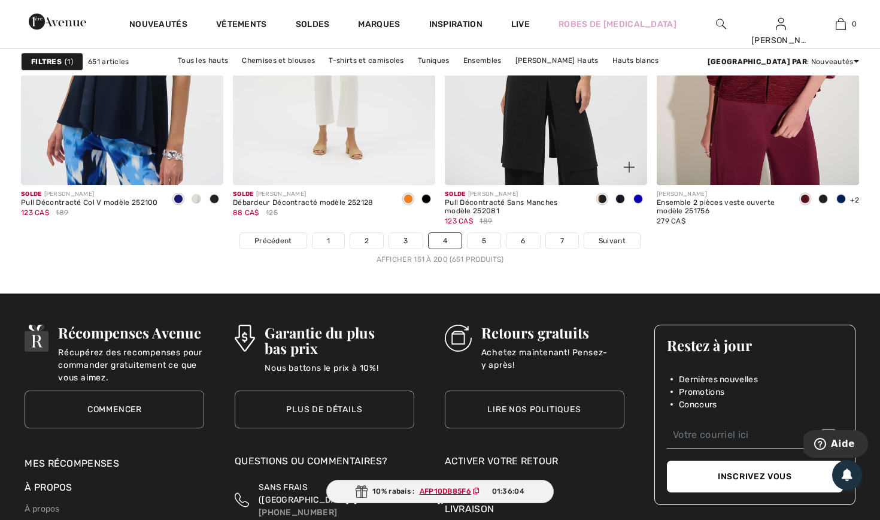
click at [491, 231] on div "Solde JOSEPH RIBKOFF Pull Décontracté Sans Manches modèle 252081 123 CA$ 189" at bounding box center [546, 208] width 202 height 47
click at [490, 235] on link "5" at bounding box center [484, 241] width 33 height 16
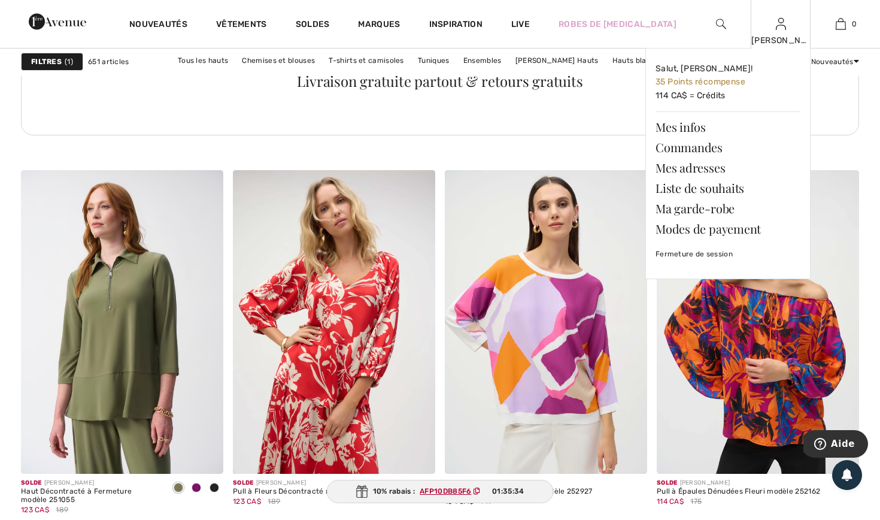
scroll to position [1580, 0]
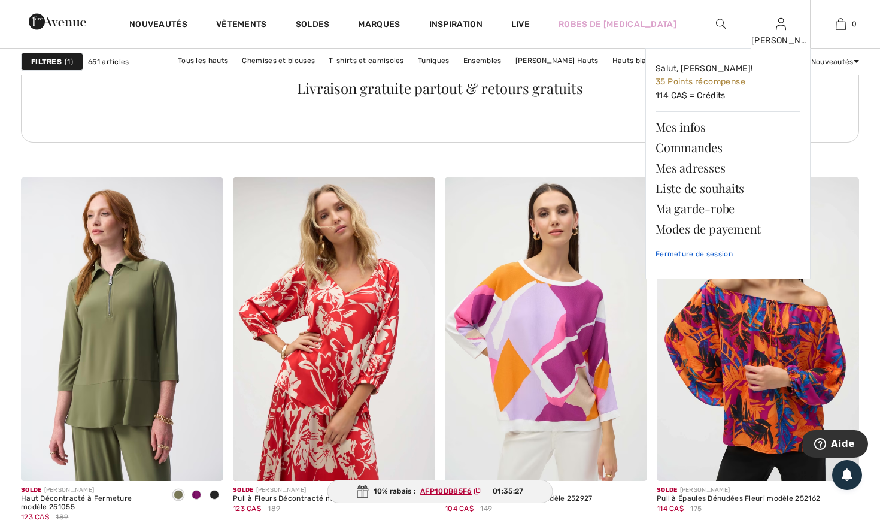
click at [690, 254] on link "Fermeture de session" at bounding box center [728, 254] width 145 height 30
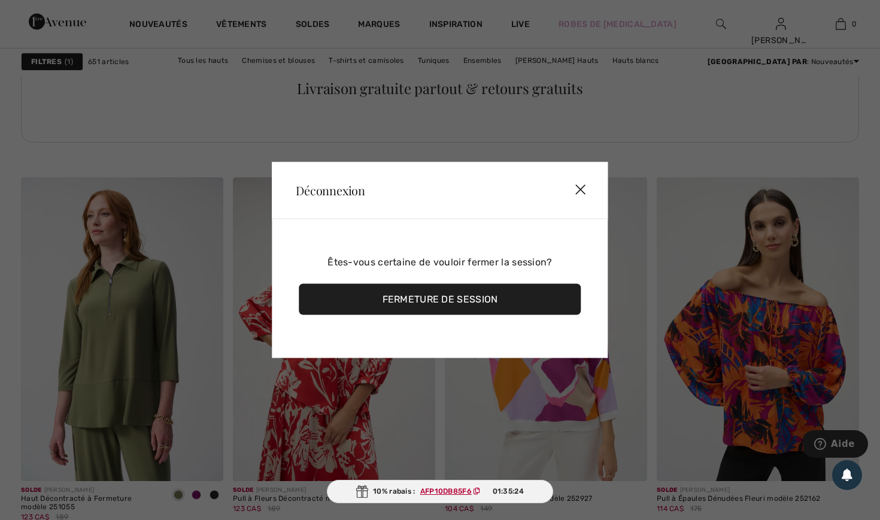
click at [480, 302] on div "Fermeture de session" at bounding box center [440, 299] width 282 height 31
